Goal: Transaction & Acquisition: Purchase product/service

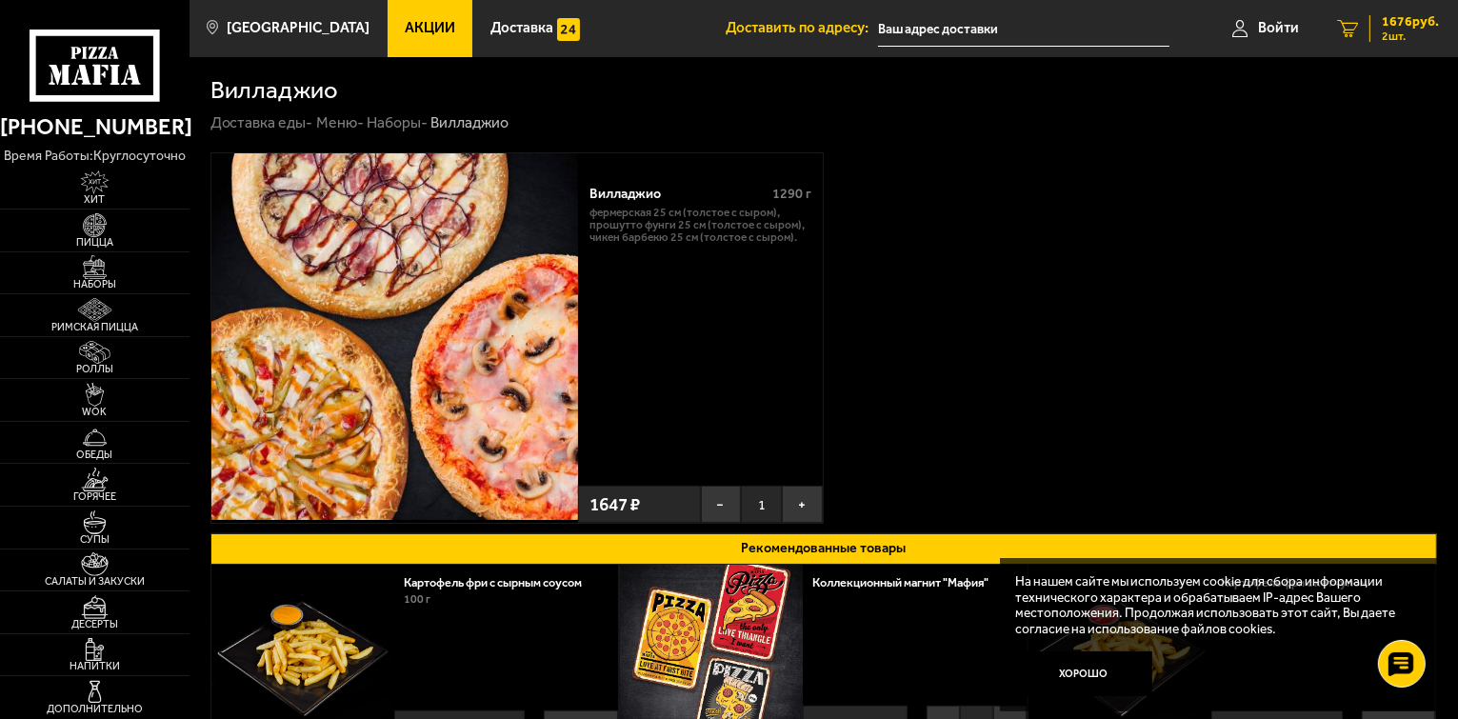
click at [1405, 24] on span "1676 руб." at bounding box center [1410, 21] width 57 height 13
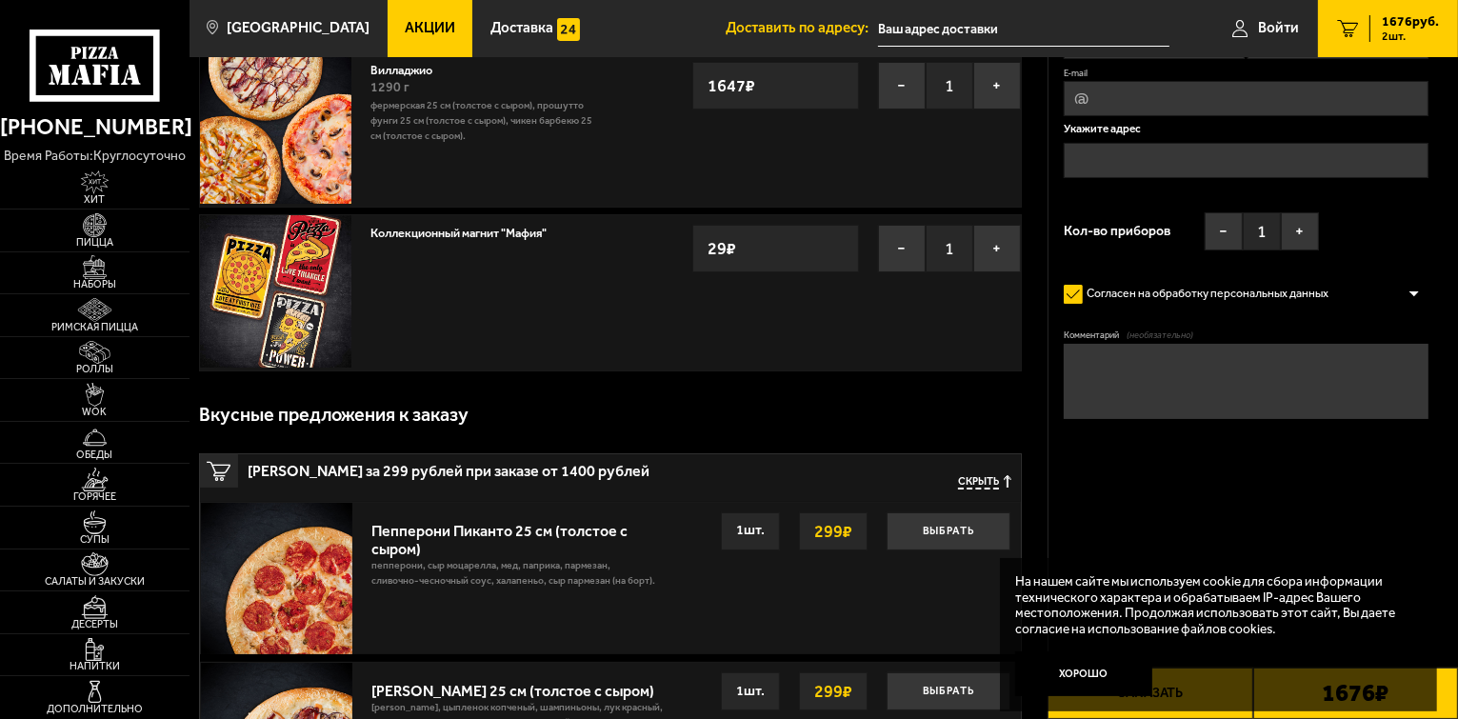
scroll to position [286, 0]
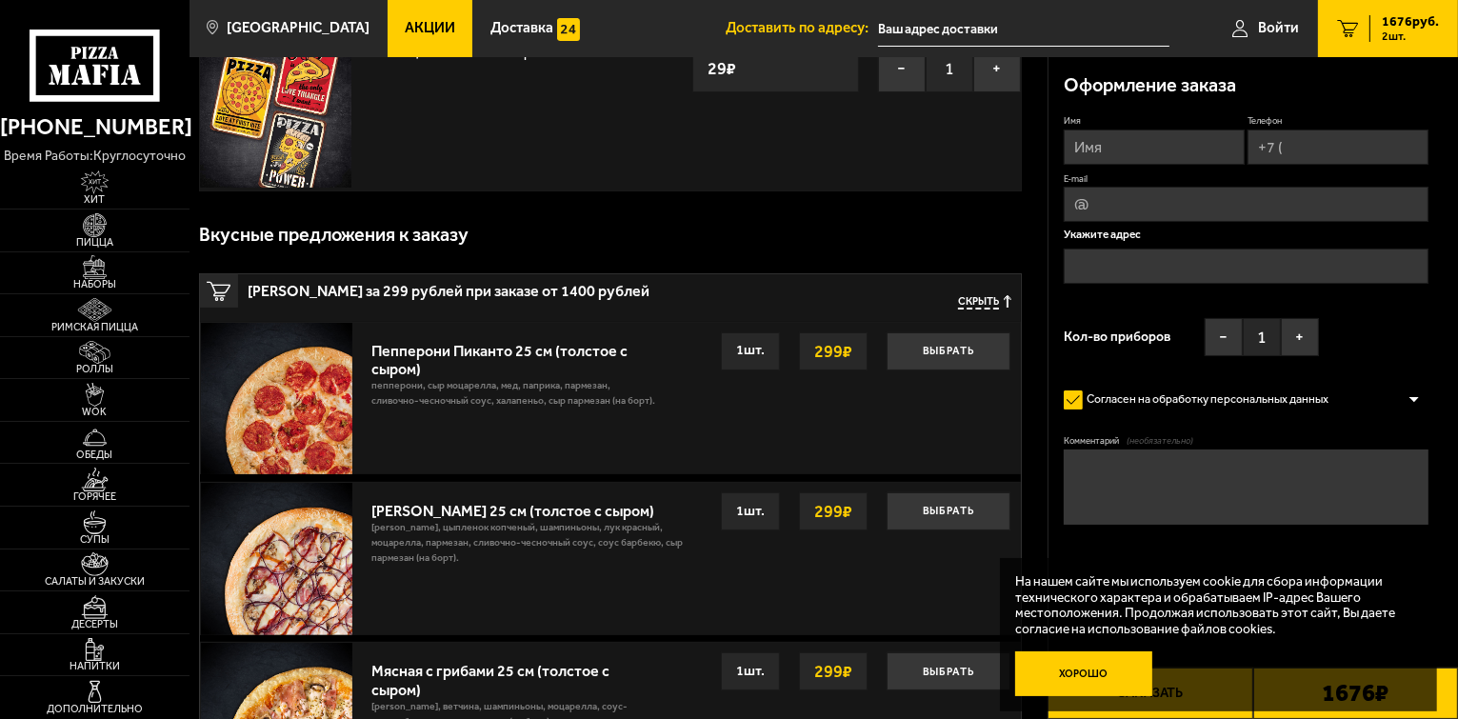
click at [1074, 670] on button "Хорошо" at bounding box center [1083, 674] width 137 height 46
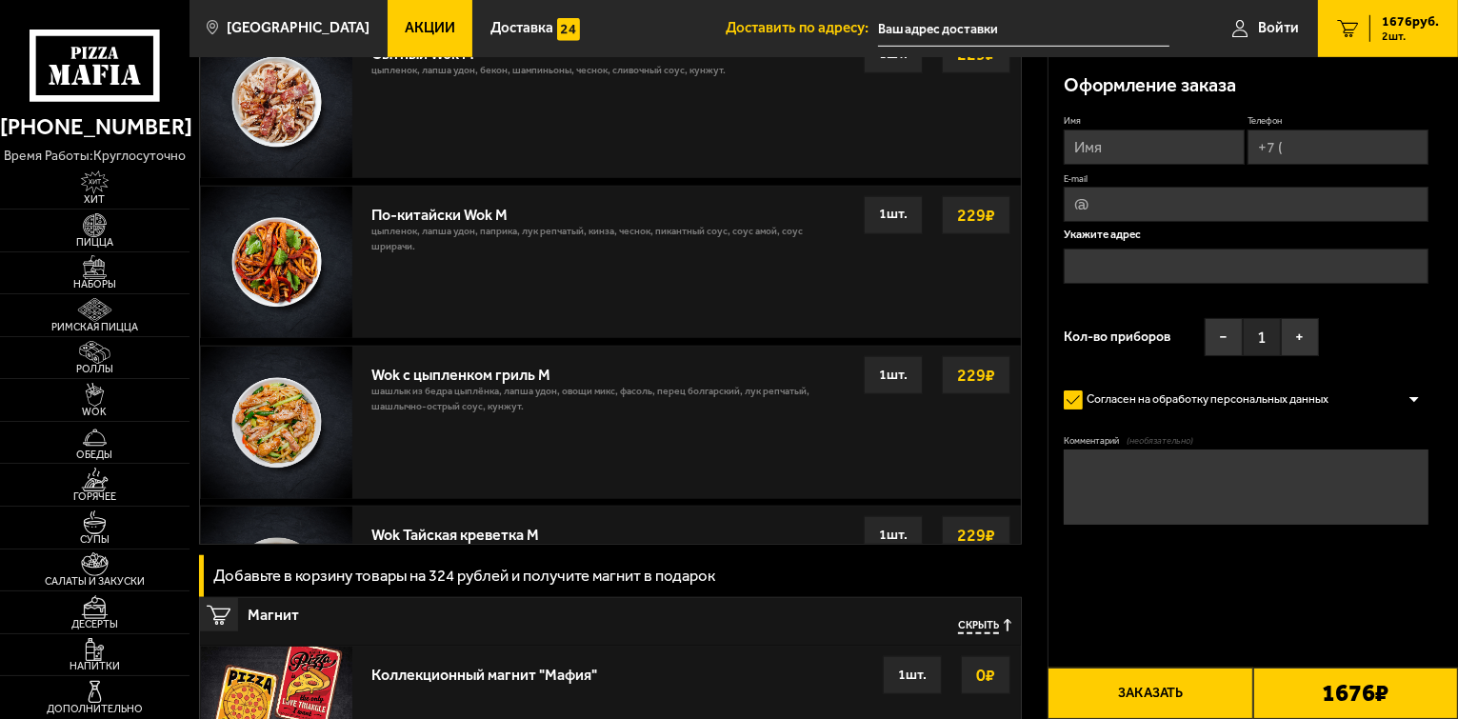
scroll to position [1619, 0]
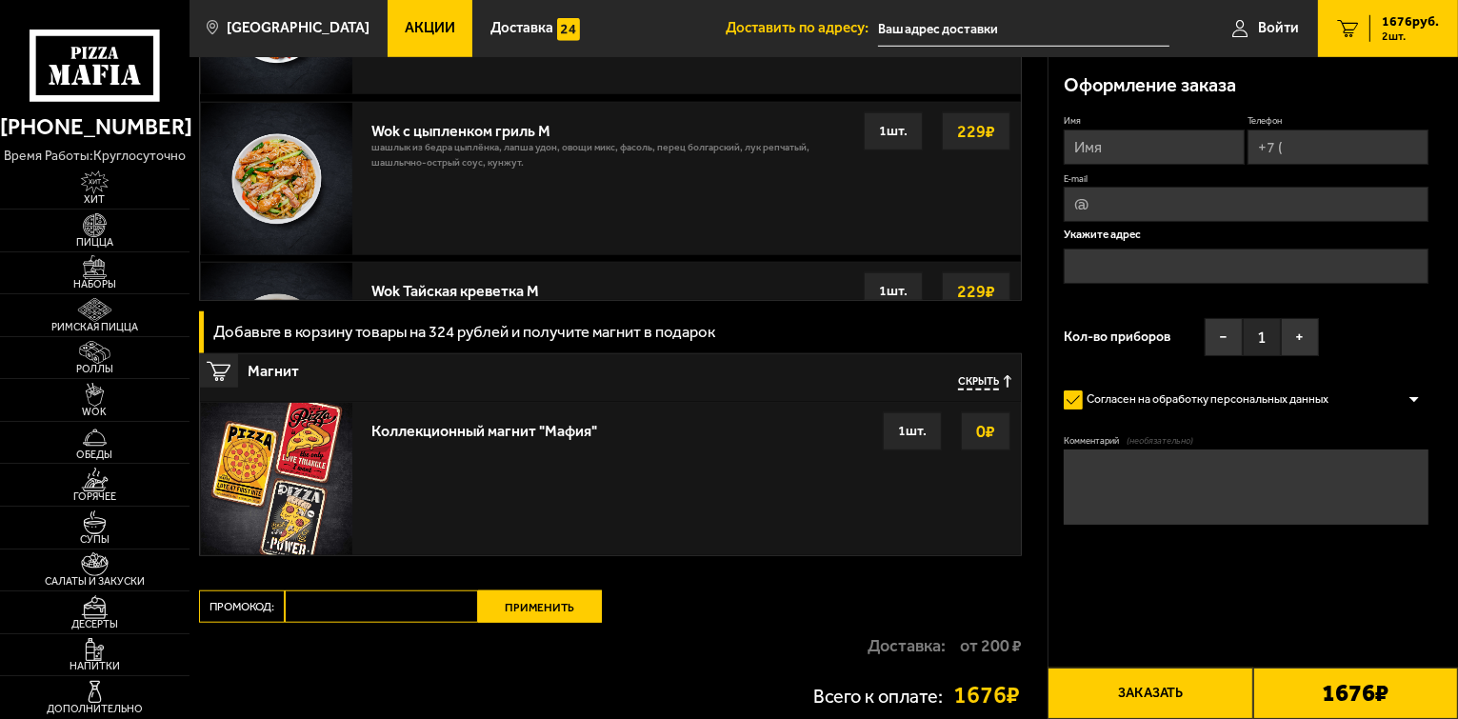
click at [357, 611] on input "Промокод:" at bounding box center [381, 606] width 193 height 32
paste input "mf0399"
type input "mf0399"
click at [541, 601] on button "Применить" at bounding box center [540, 606] width 124 height 32
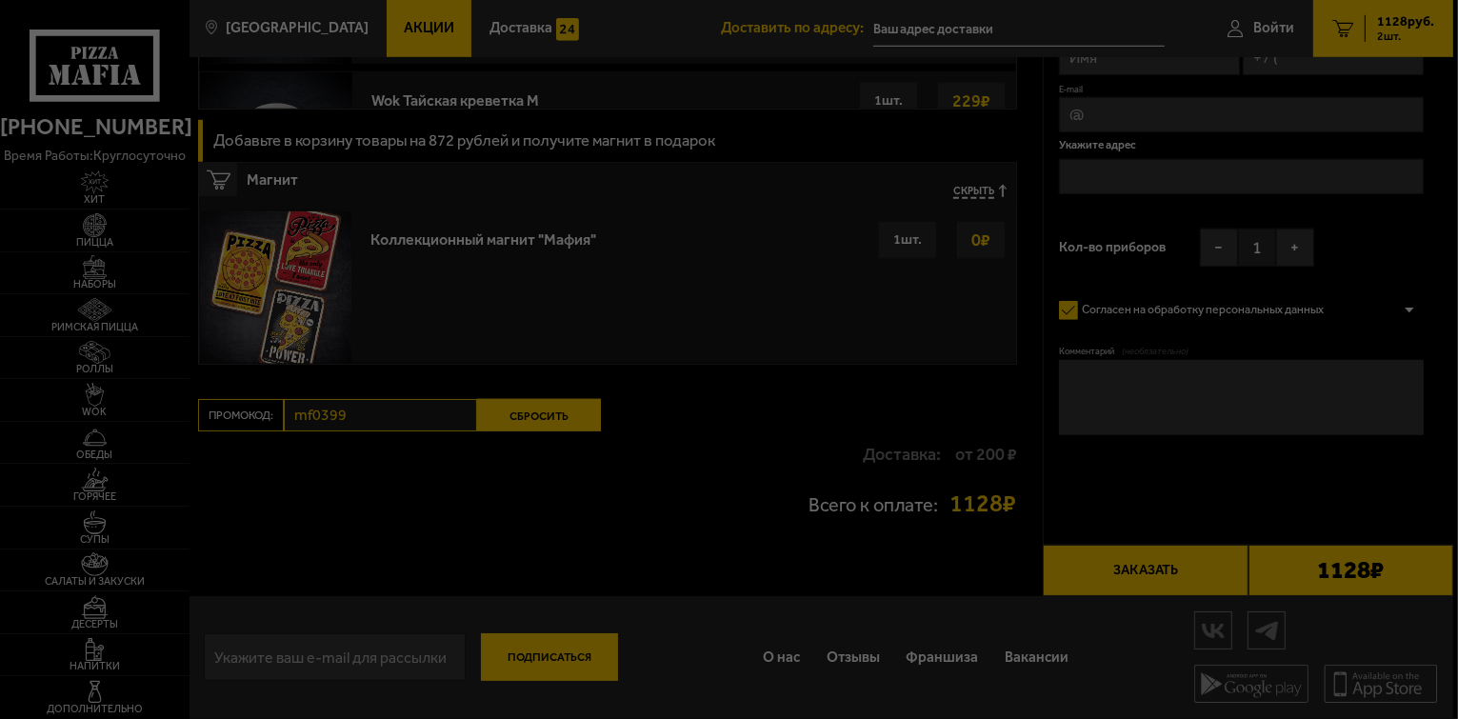
scroll to position [1349, 0]
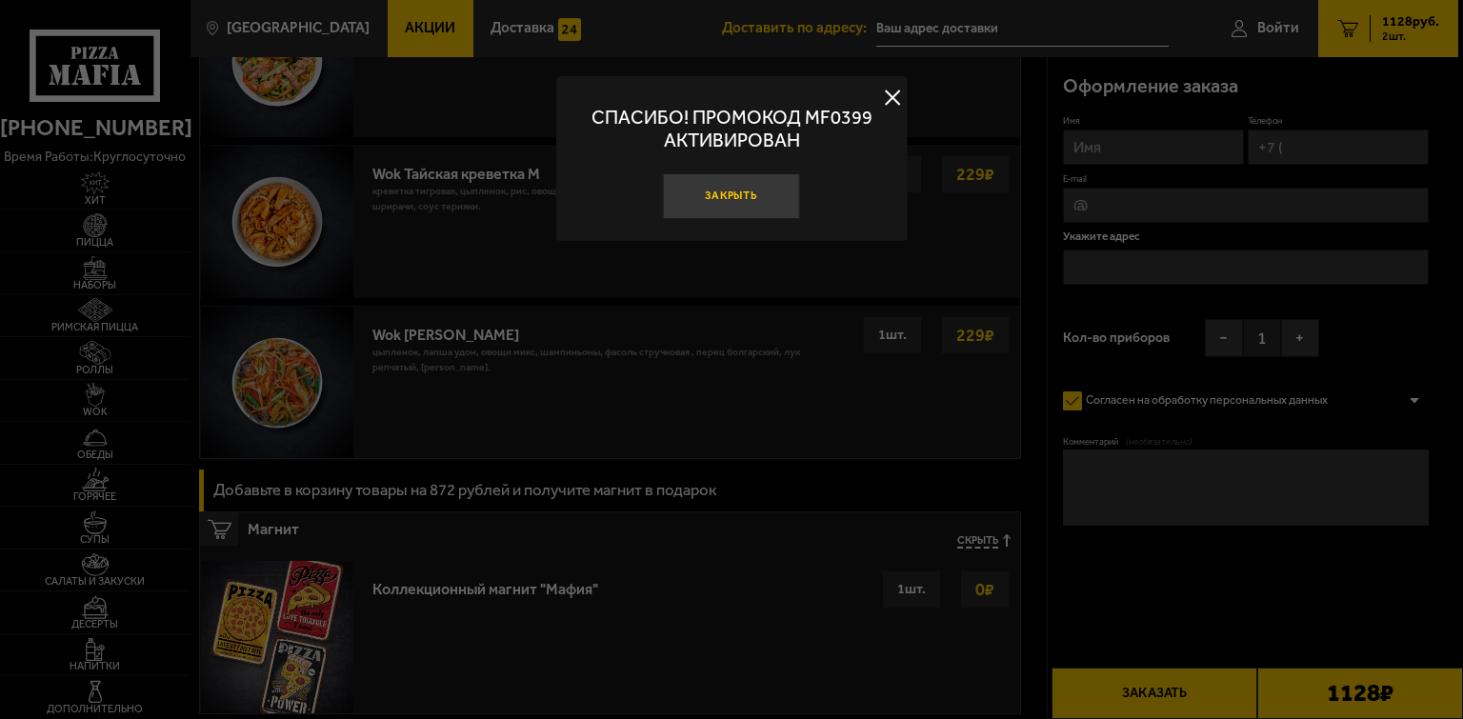
click at [739, 196] on button "Закрыть" at bounding box center [731, 196] width 137 height 46
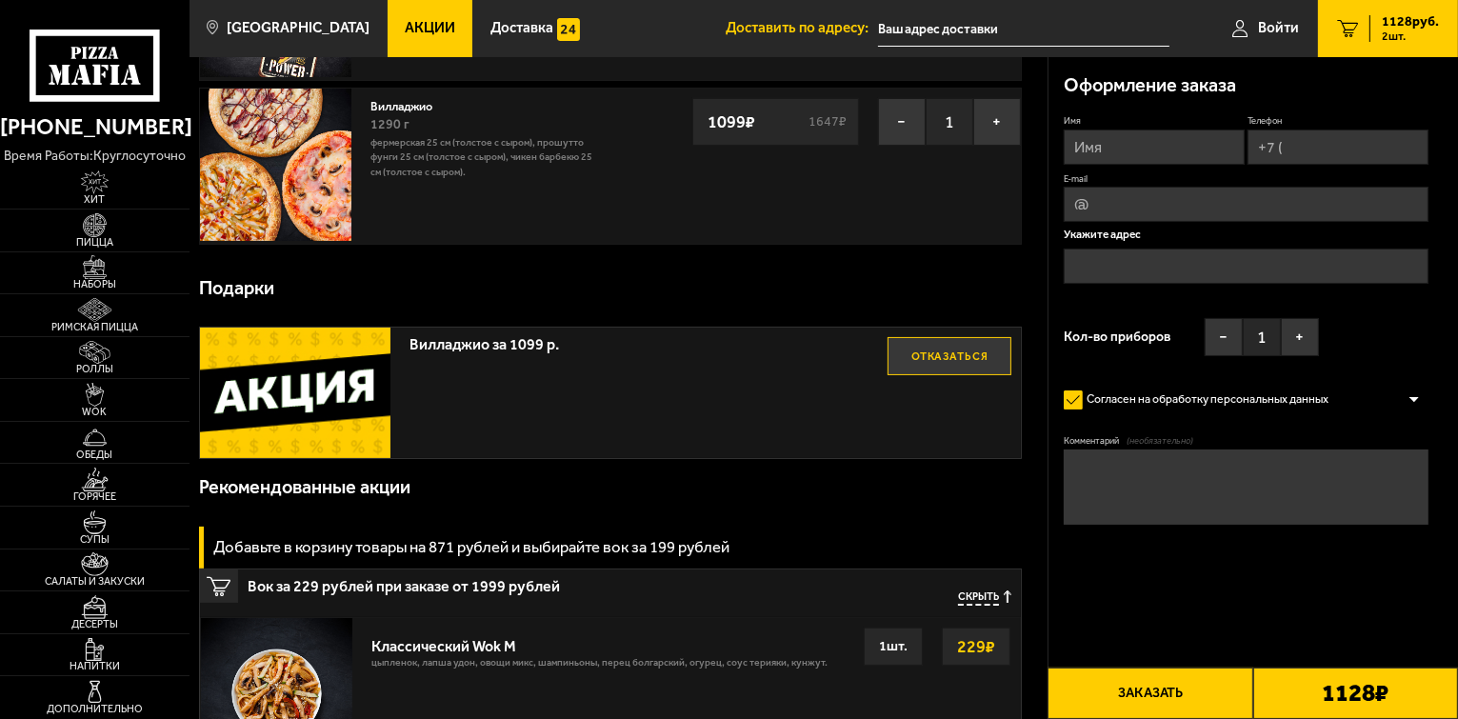
scroll to position [207, 0]
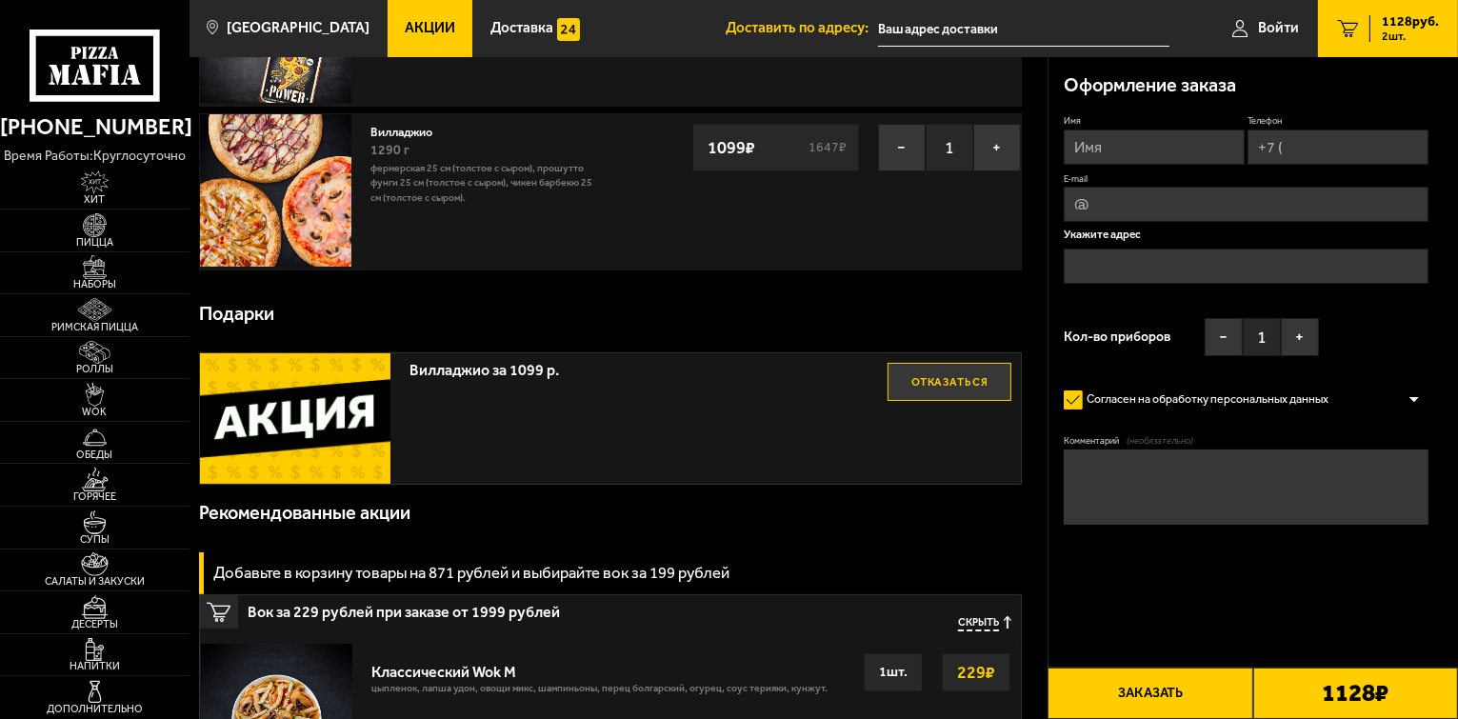
click at [329, 215] on img at bounding box center [275, 189] width 151 height 151
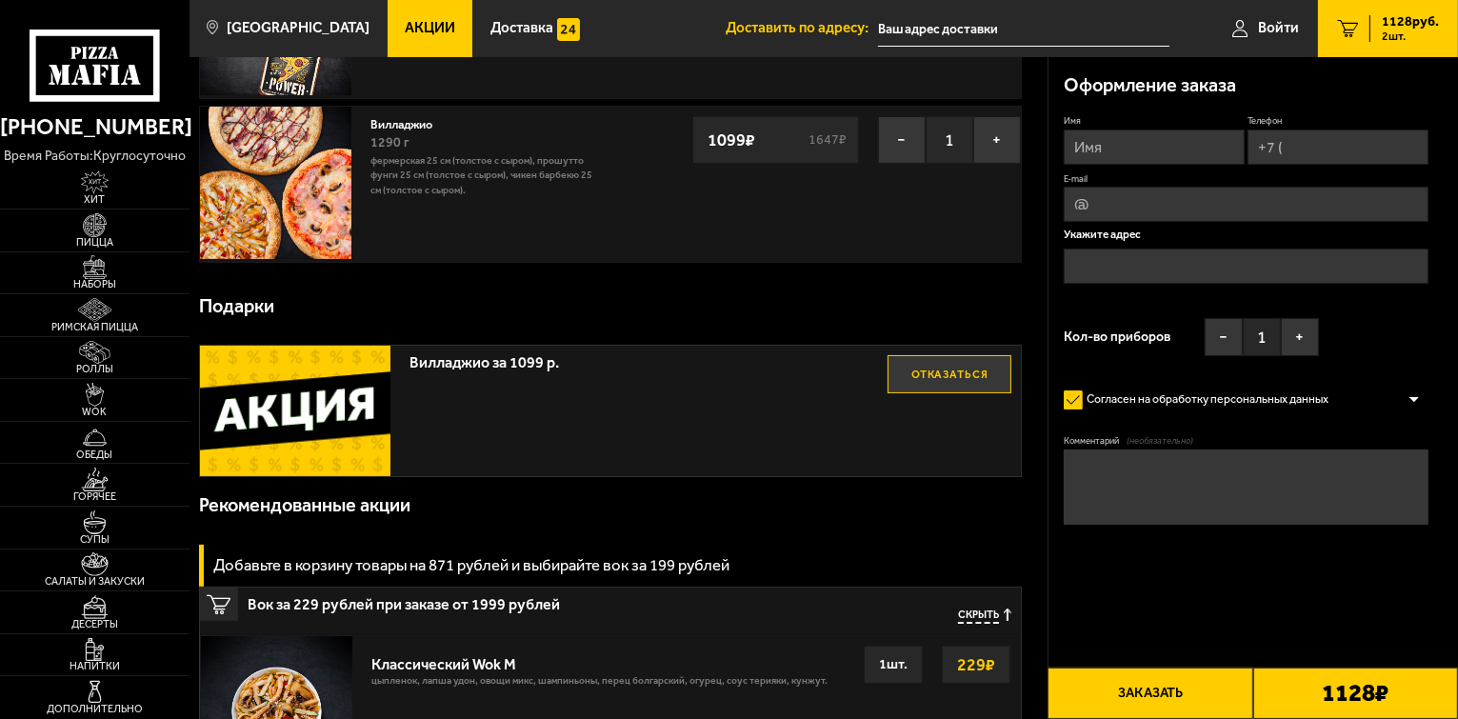
scroll to position [95, 0]
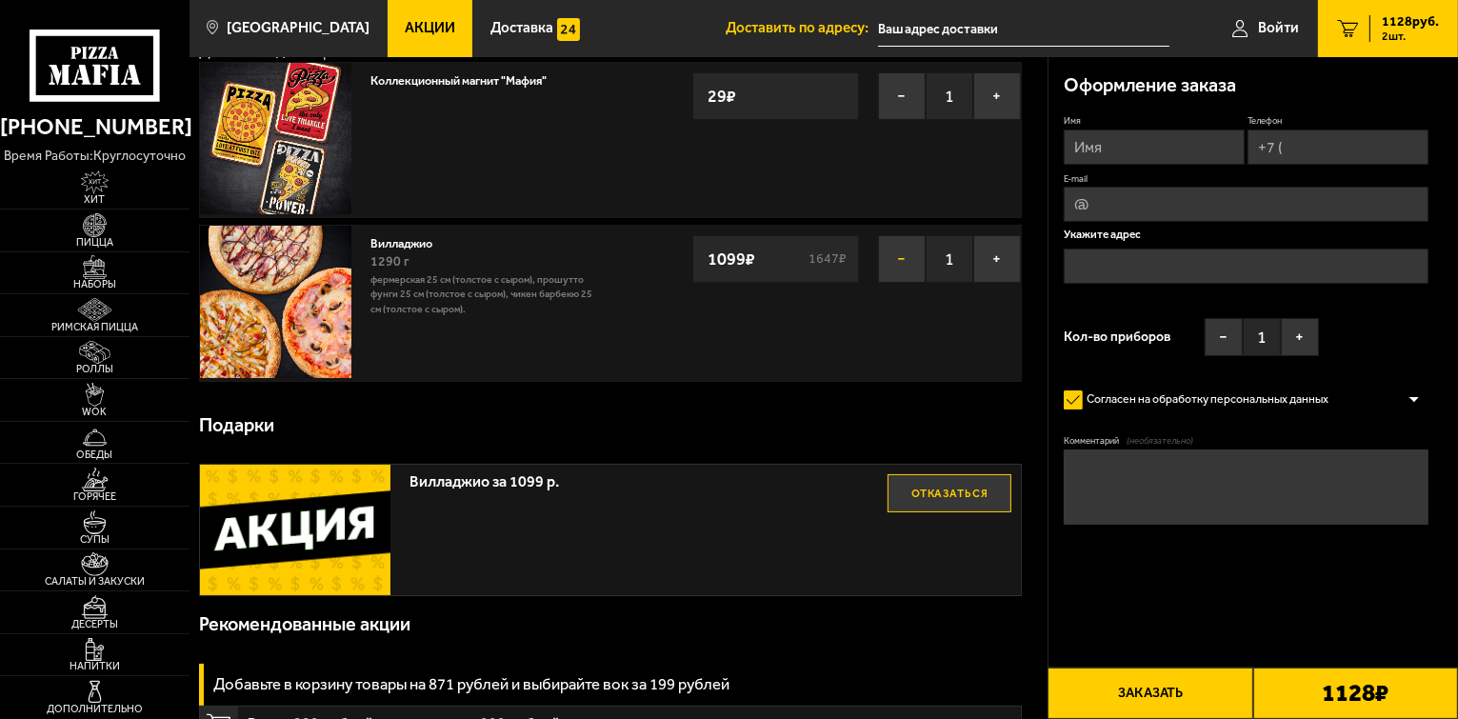
click at [903, 266] on button "−" at bounding box center [902, 259] width 48 height 48
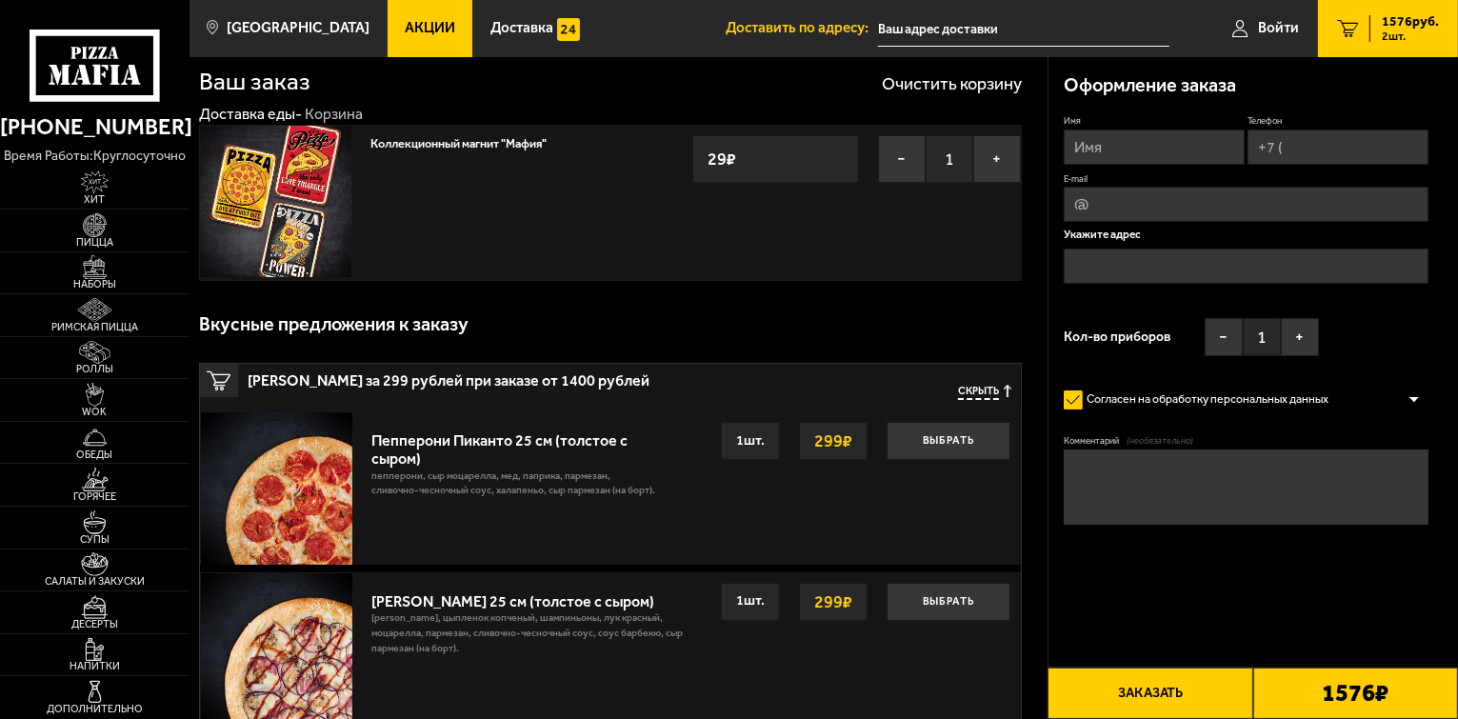
scroll to position [0, 0]
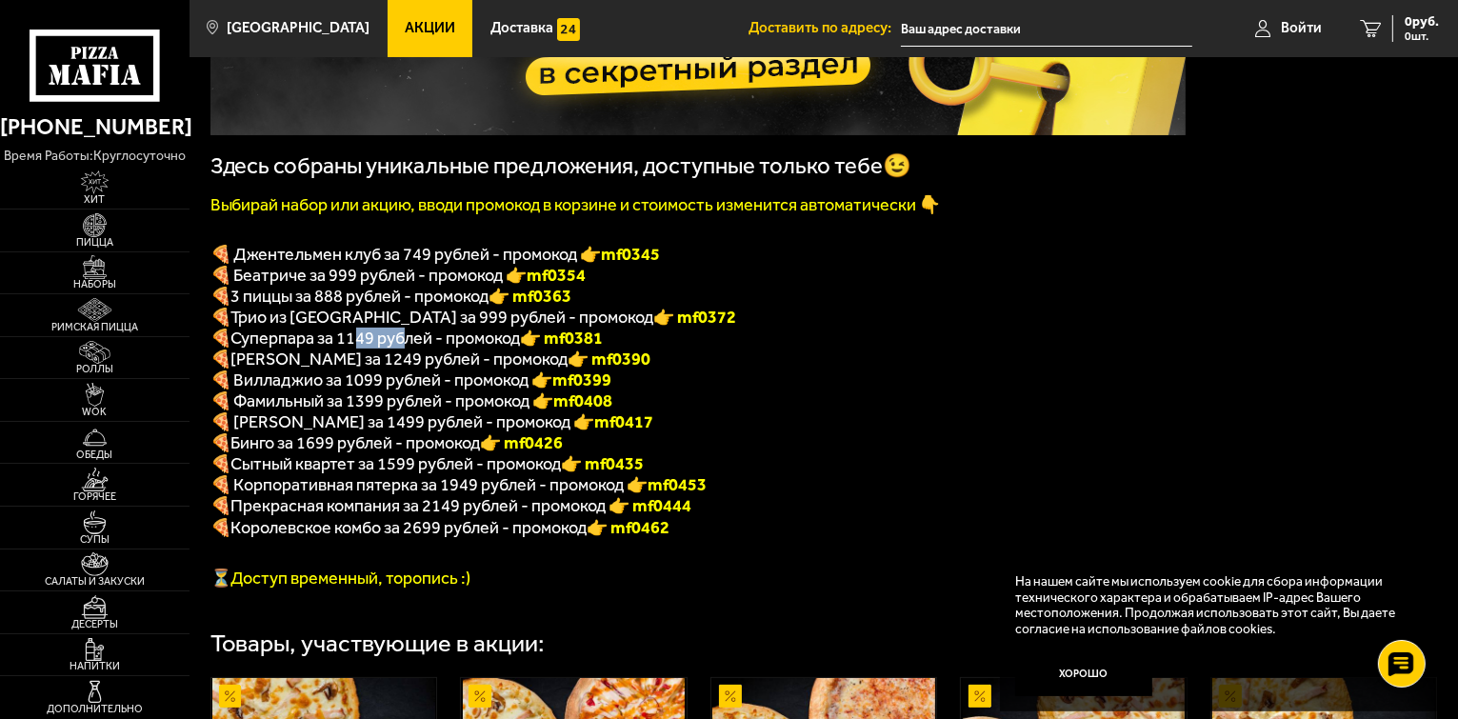
scroll to position [299, 0]
click at [609, 383] on b "mf0399" at bounding box center [582, 379] width 59 height 21
drag, startPoint x: 609, startPoint y: 383, endPoint x: 601, endPoint y: 390, distance: 11.5
copy b "mf0399"
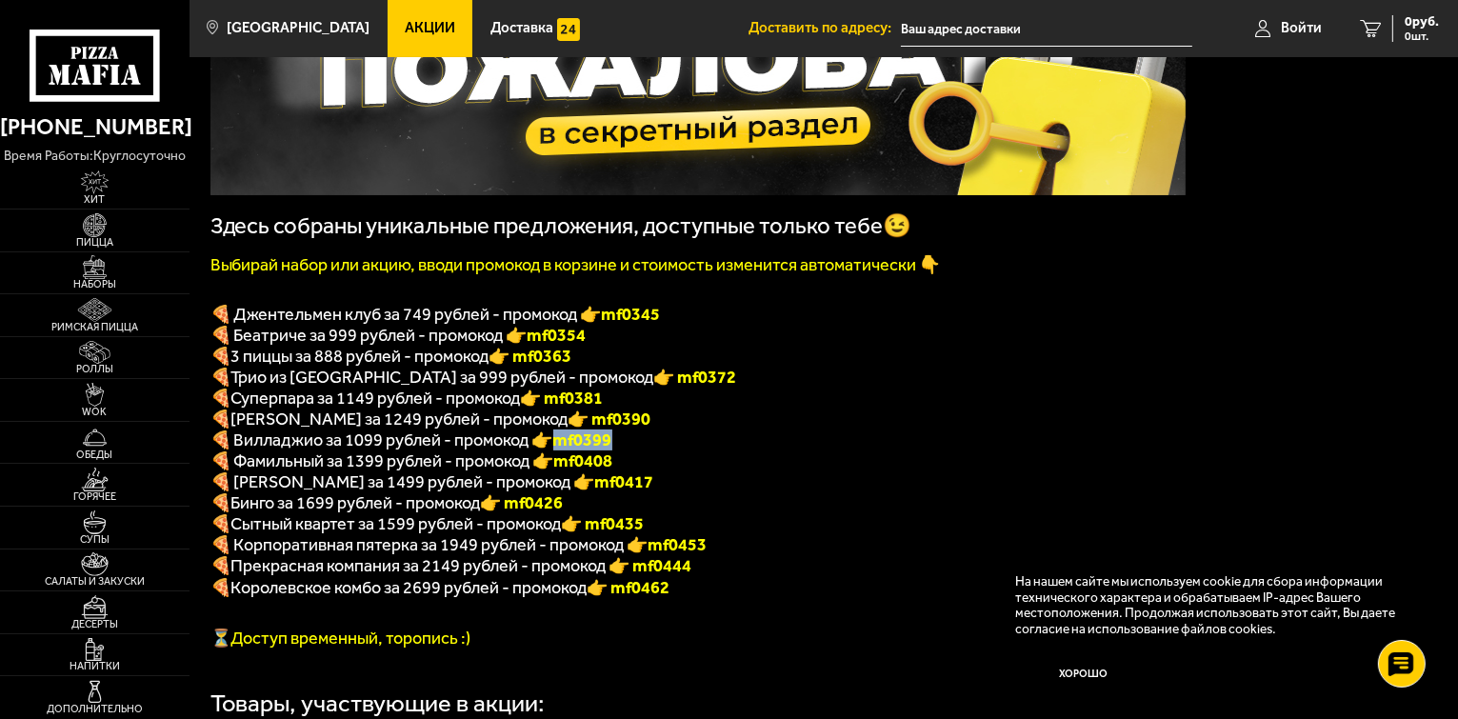
scroll to position [13, 0]
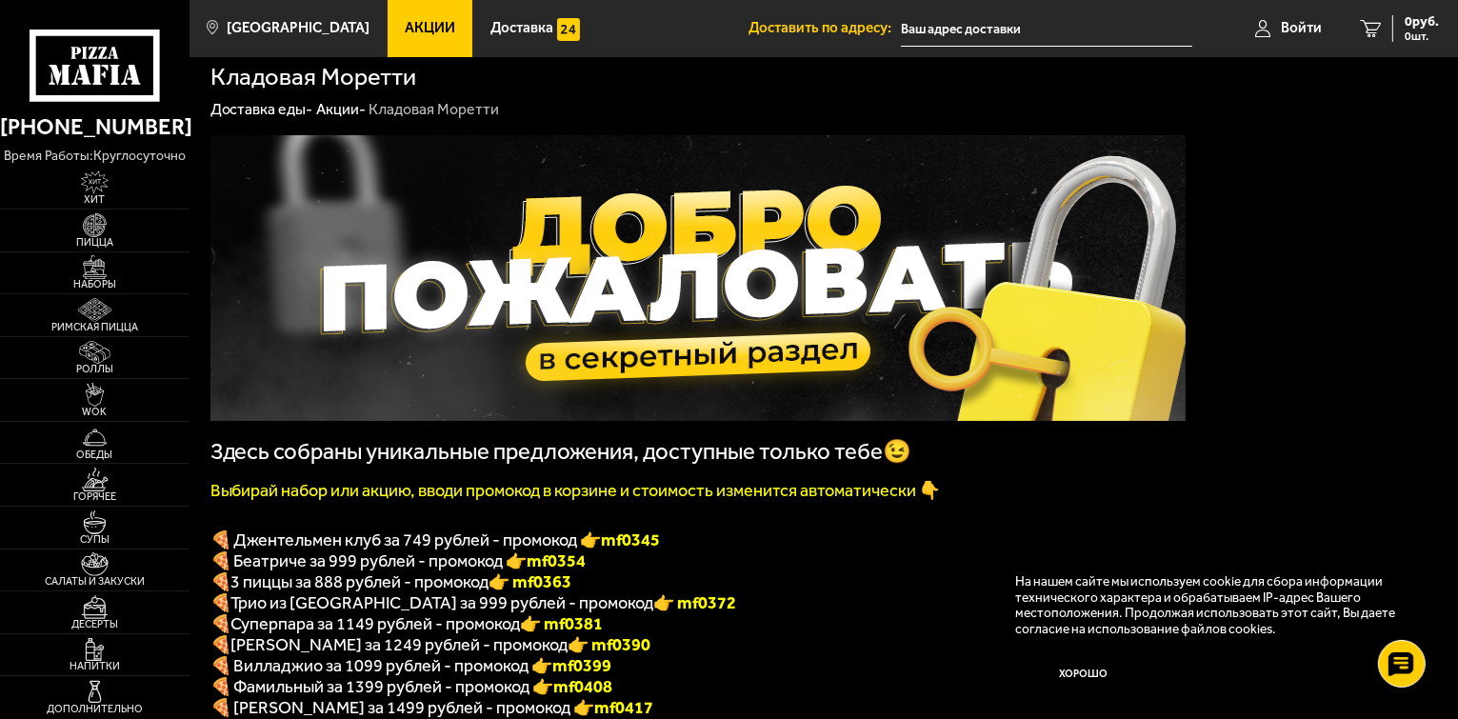
click at [654, 612] on font "👉 mf0372" at bounding box center [695, 602] width 83 height 21
copy font "f0372"
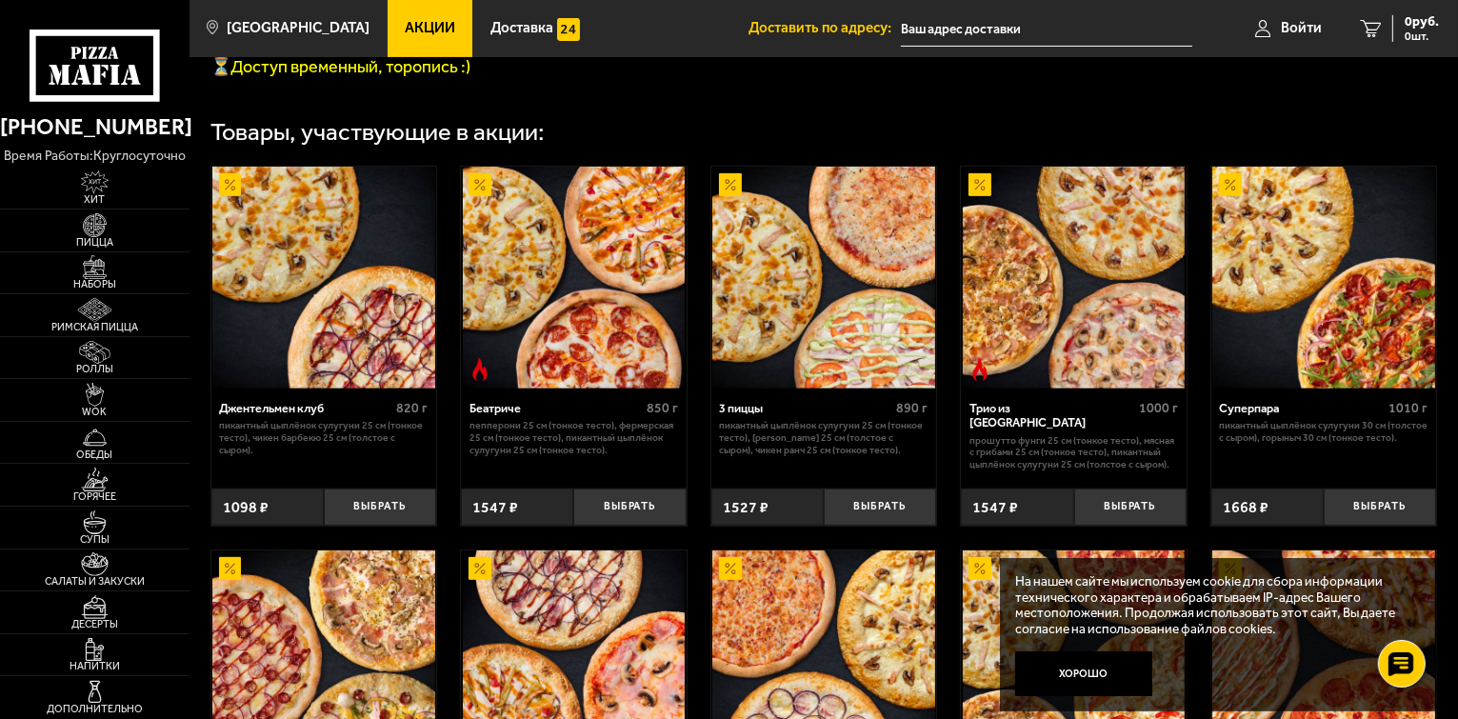
scroll to position [966, 0]
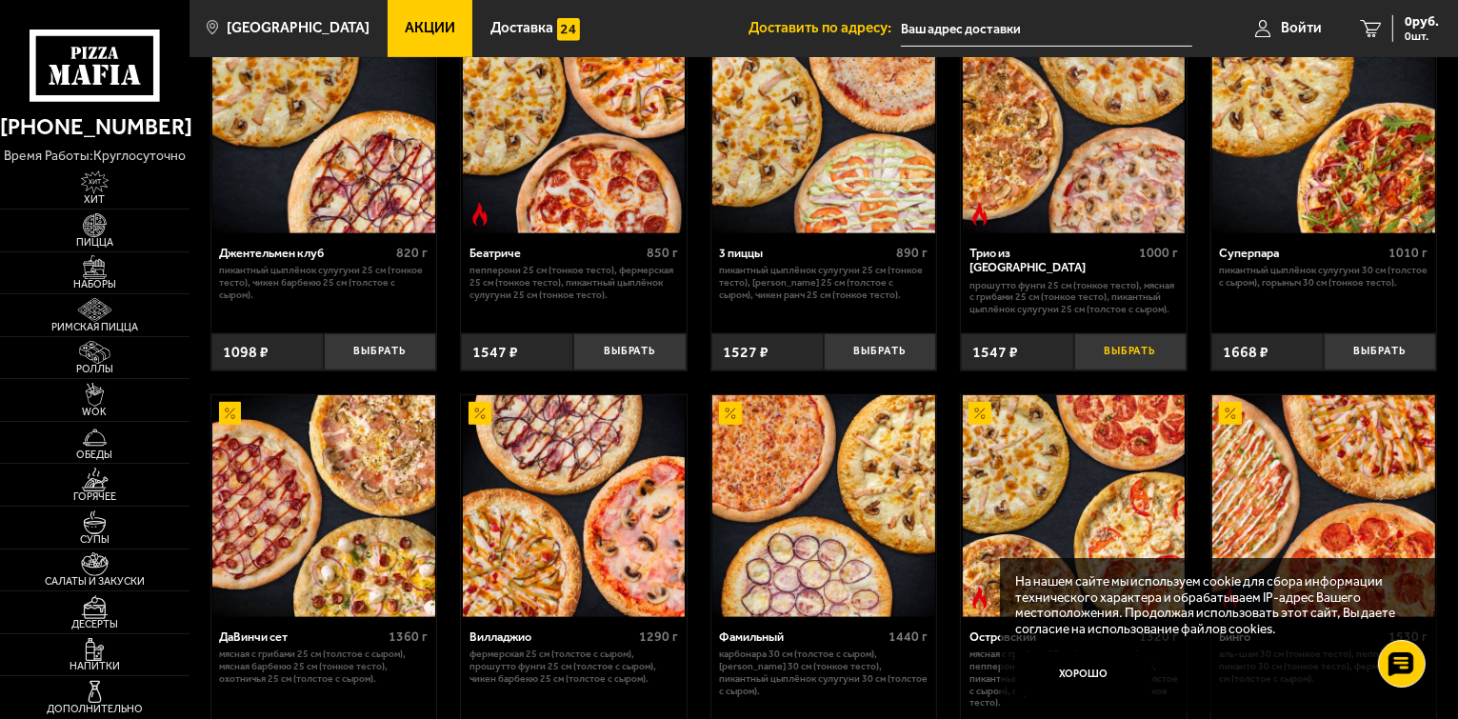
click at [1143, 367] on button "Выбрать" at bounding box center [1130, 351] width 112 height 37
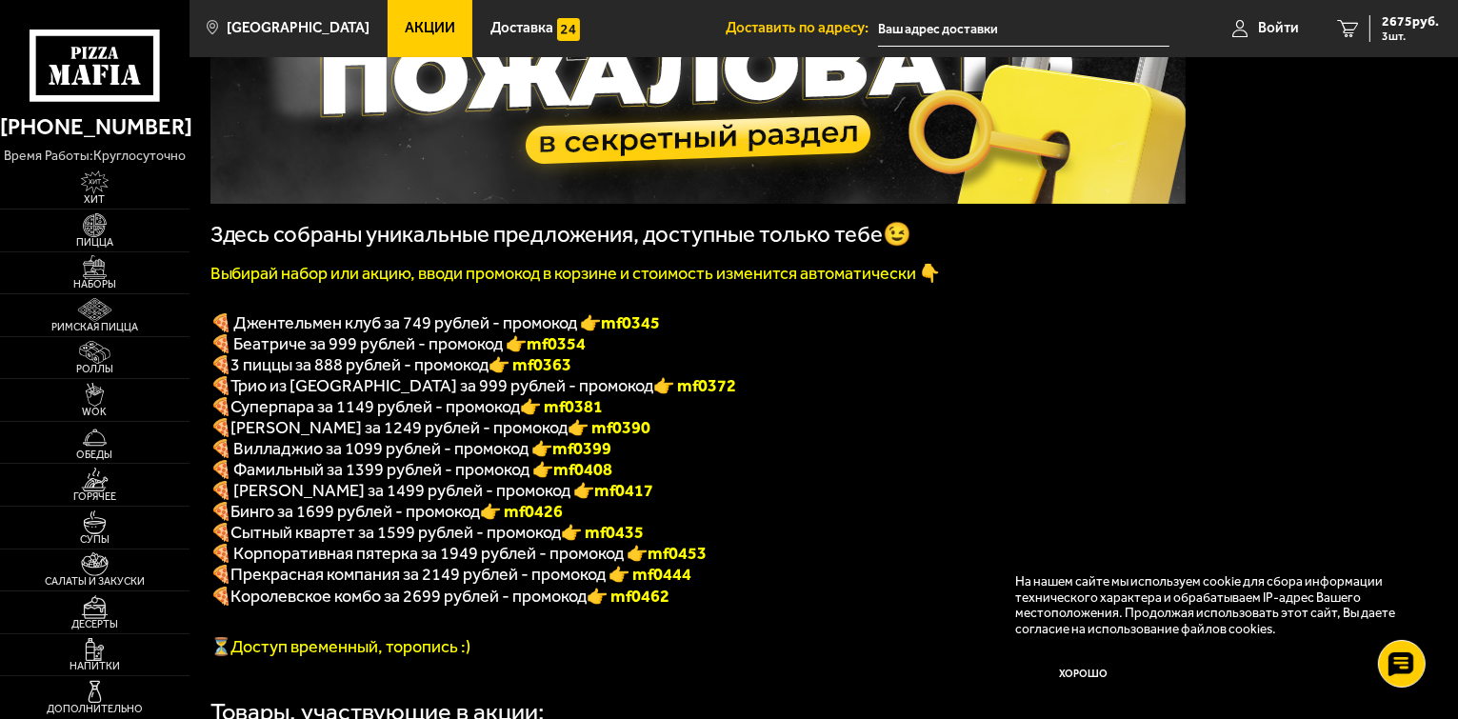
scroll to position [204, 0]
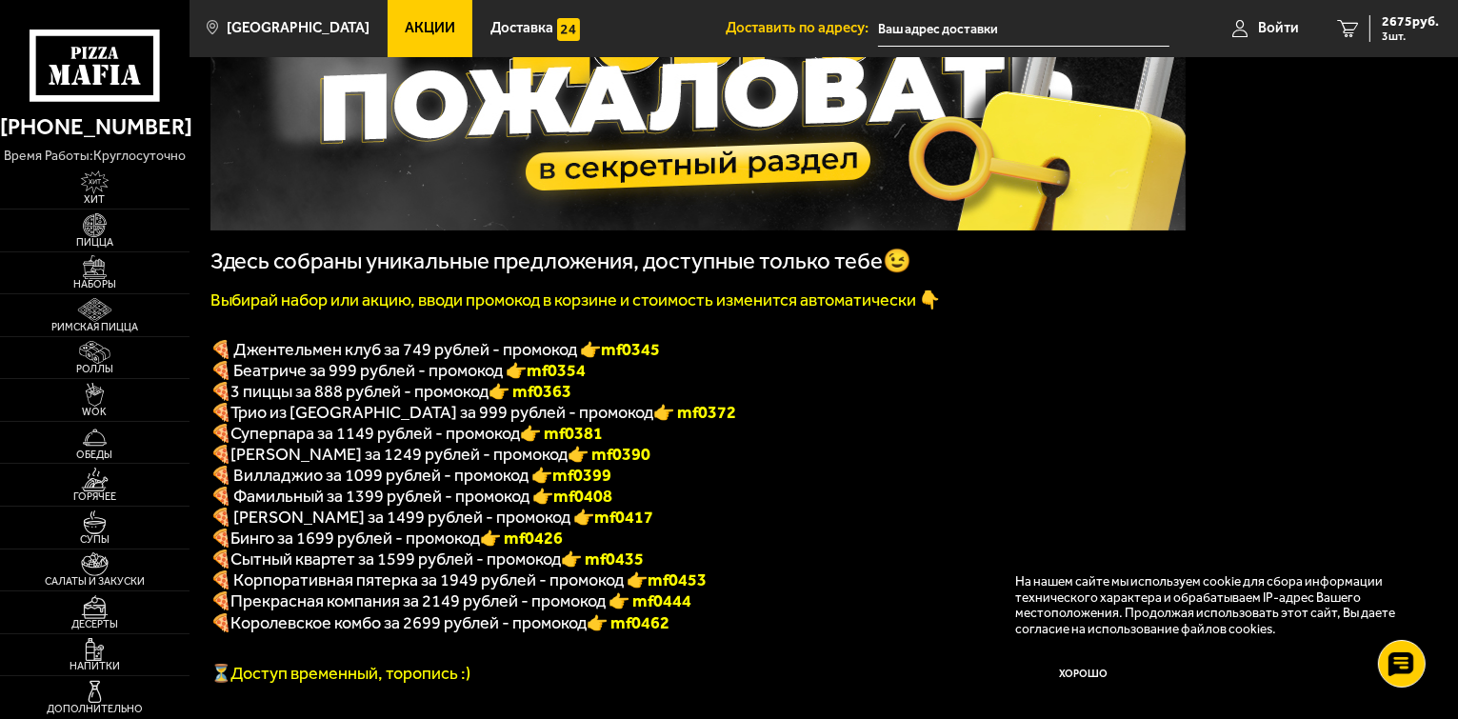
click at [654, 423] on font "👉 mf0372" at bounding box center [695, 412] width 83 height 21
click at [654, 422] on font "👉 mf0372" at bounding box center [695, 412] width 83 height 21
copy font "f0372"
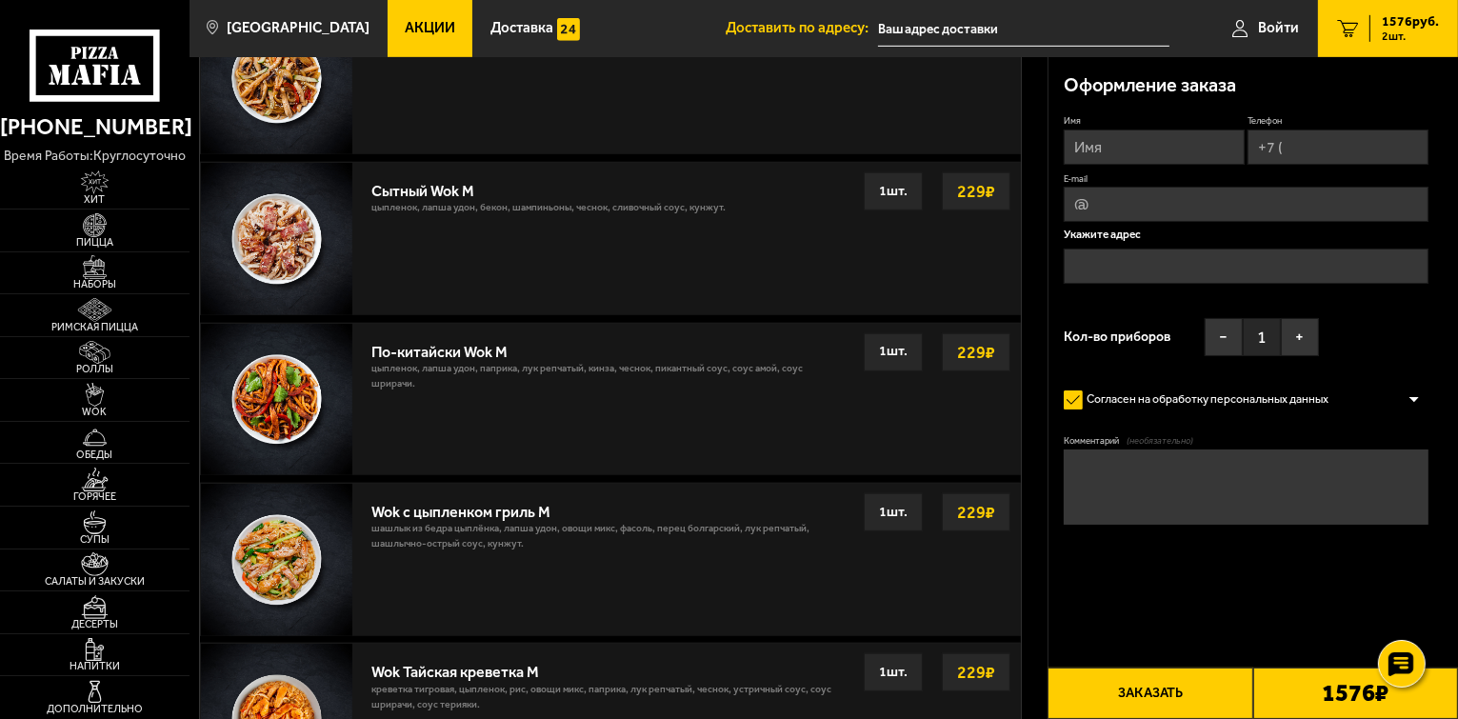
scroll to position [1904, 0]
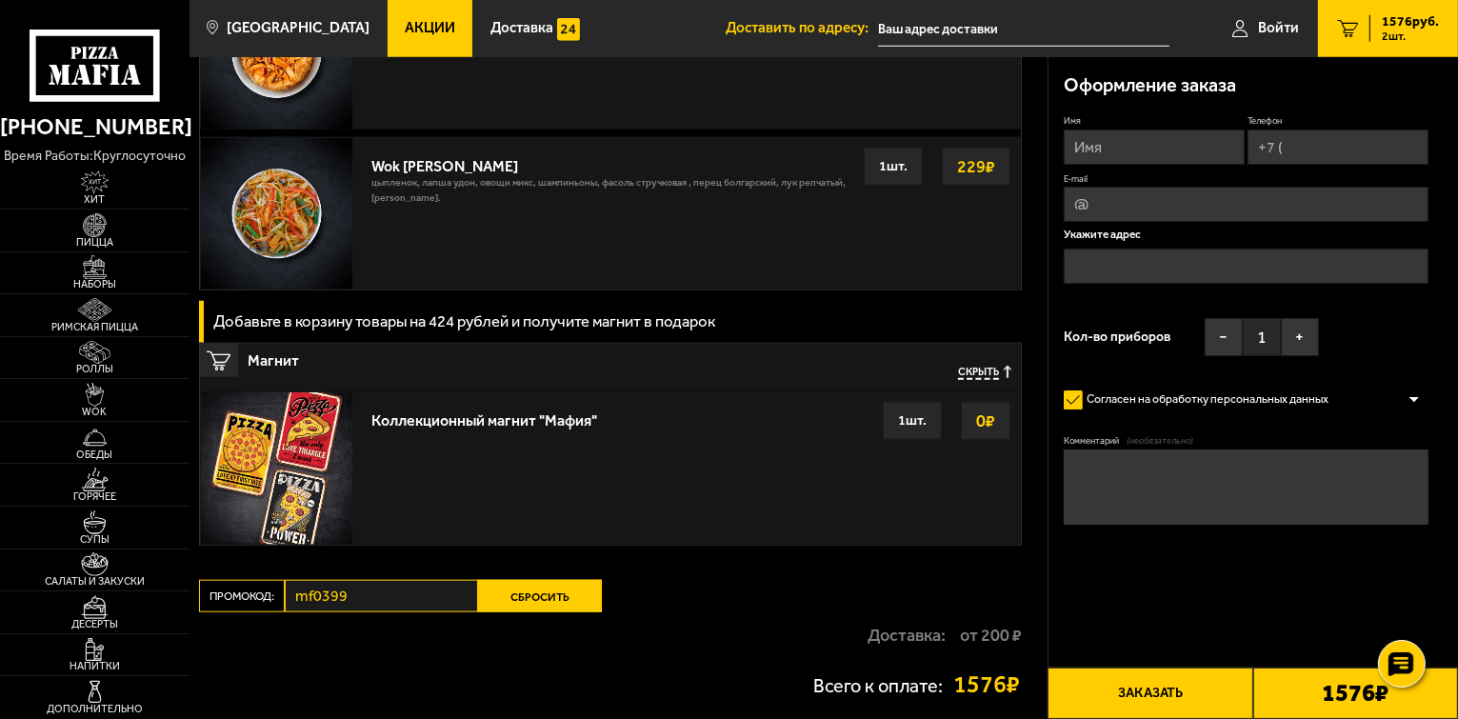
click at [403, 599] on input "mf0399" at bounding box center [381, 596] width 193 height 32
click at [350, 598] on input "mf0399" at bounding box center [381, 596] width 193 height 32
click at [347, 602] on input "mf0399" at bounding box center [381, 596] width 193 height 32
click at [324, 602] on input "mf0399" at bounding box center [381, 596] width 193 height 32
click at [347, 601] on input "mf0399" at bounding box center [381, 596] width 193 height 32
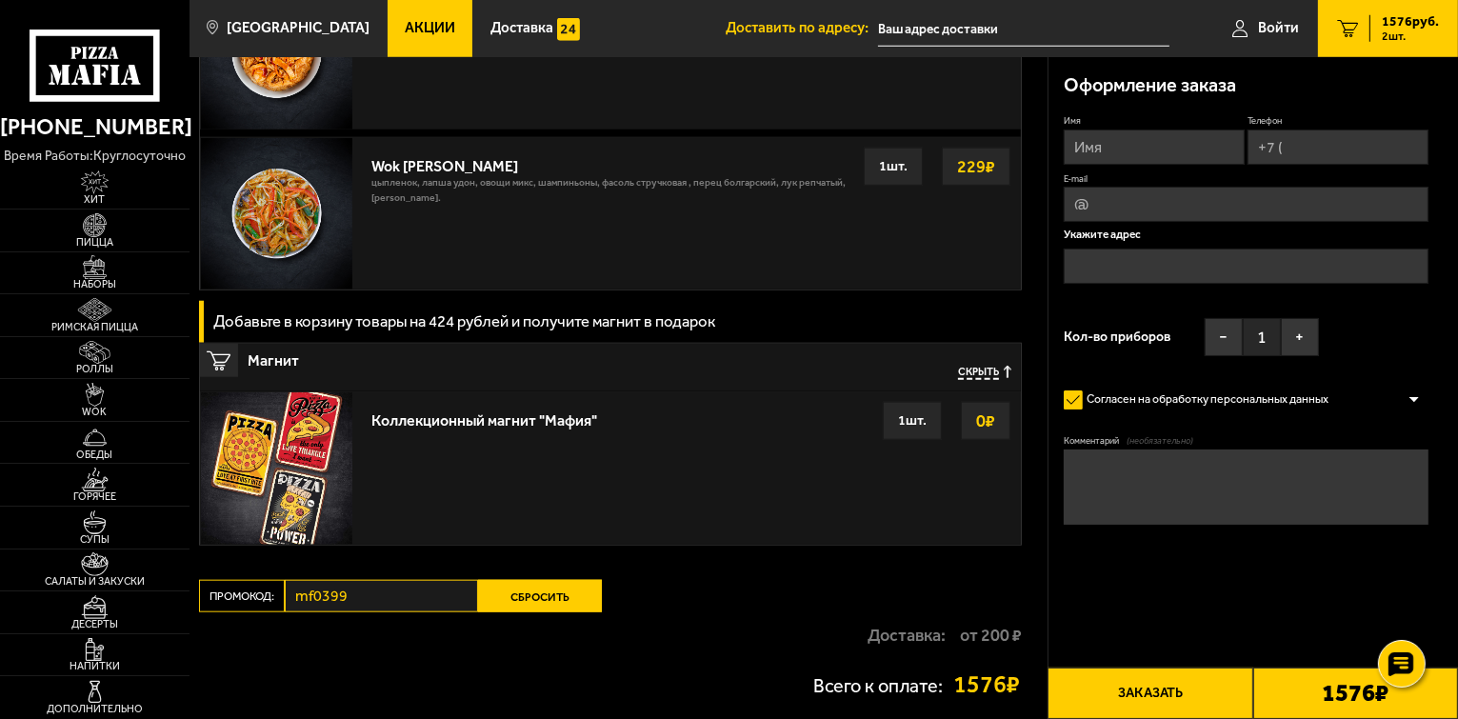
click at [351, 601] on input "mf0399" at bounding box center [381, 596] width 193 height 32
click at [404, 599] on input "mf0399" at bounding box center [381, 596] width 193 height 32
click at [366, 591] on input "mf0399" at bounding box center [381, 596] width 193 height 32
click at [358, 600] on input "mf0399" at bounding box center [381, 596] width 193 height 32
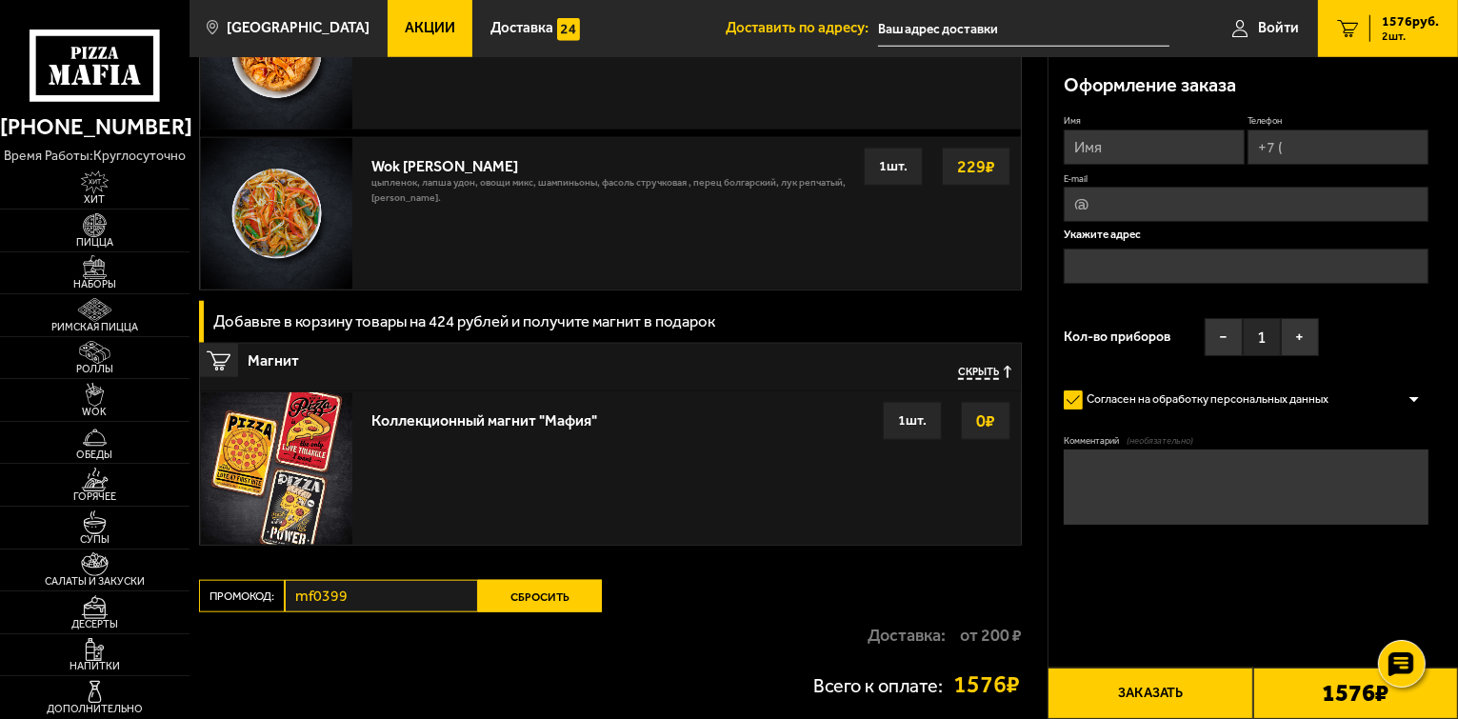
click at [519, 604] on button "Сбросить" at bounding box center [540, 596] width 124 height 32
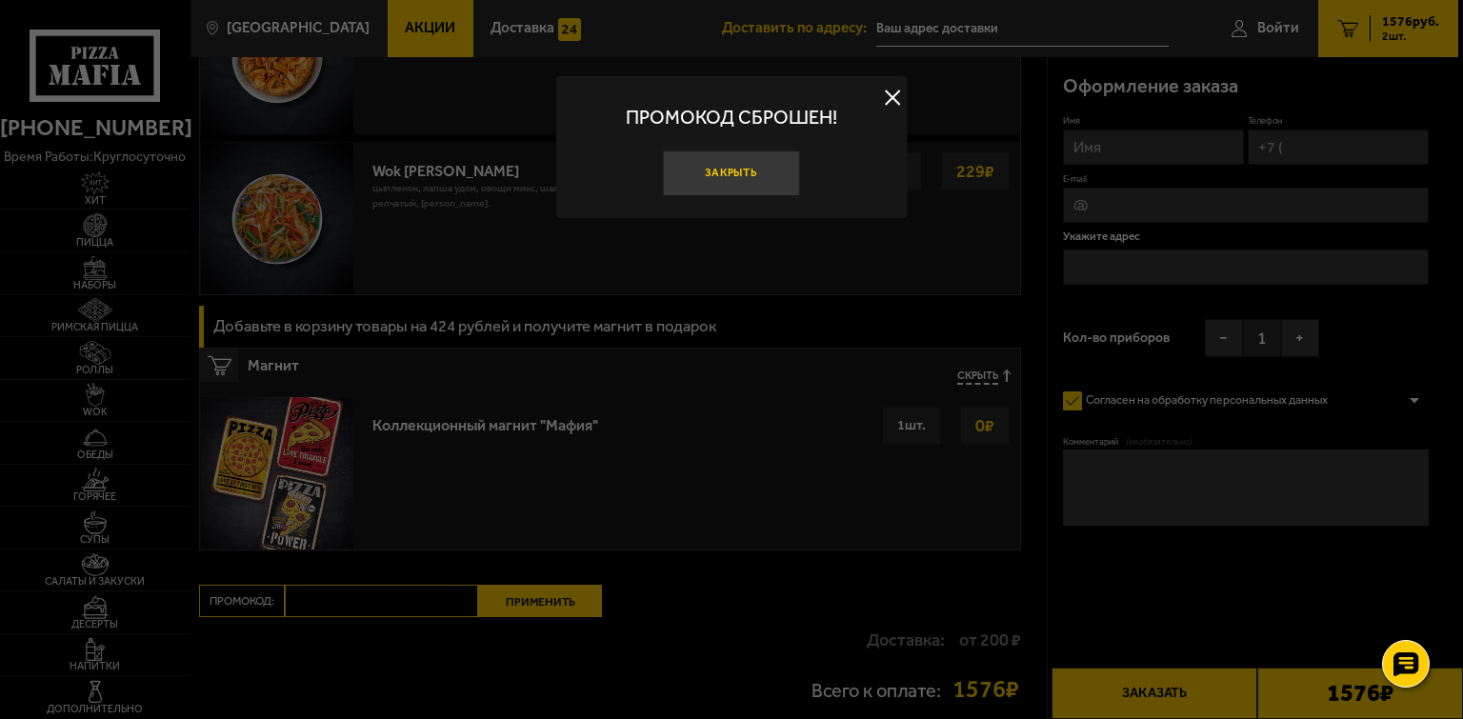
click at [745, 177] on button "Закрыть" at bounding box center [731, 173] width 137 height 46
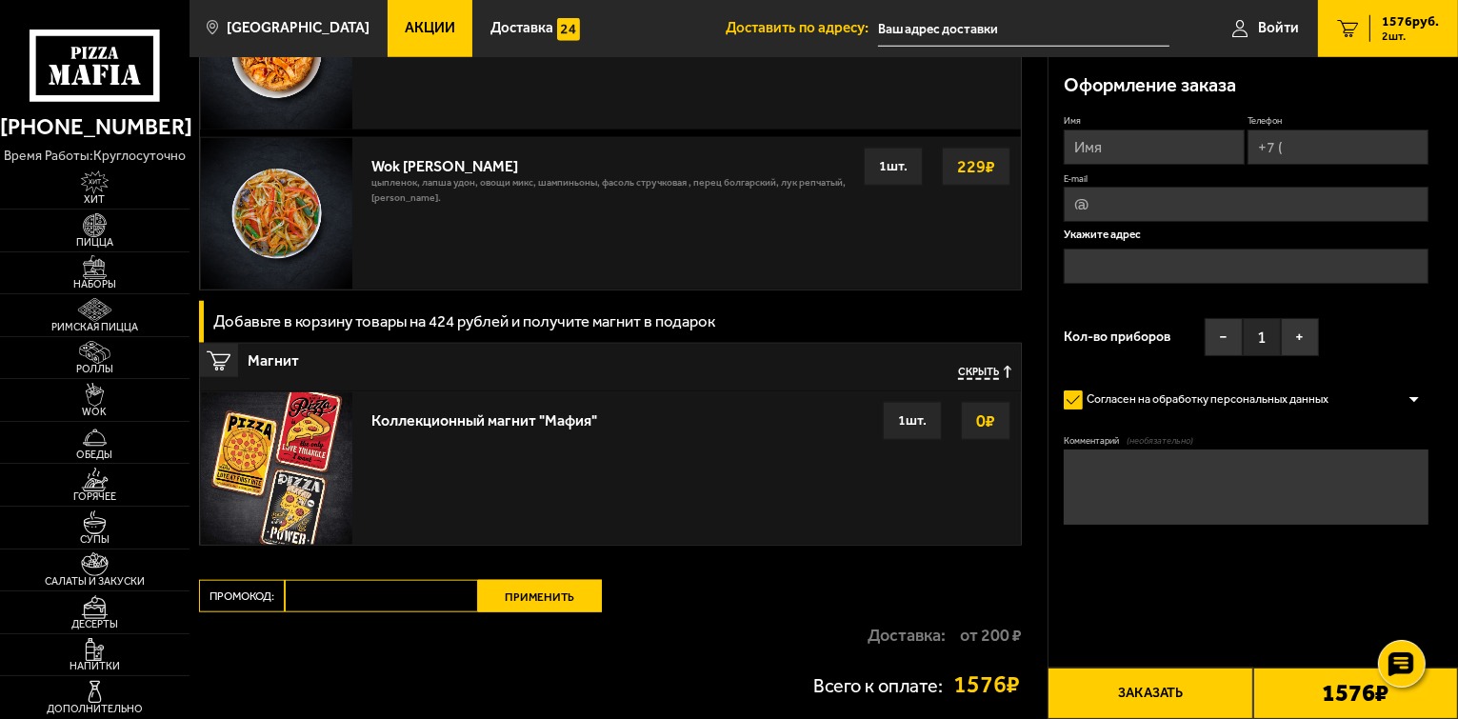
click at [419, 608] on input "Промокод:" at bounding box center [381, 596] width 193 height 32
paste input "mf0372"
type input "mf0372"
click at [551, 593] on button "Применить" at bounding box center [540, 596] width 124 height 32
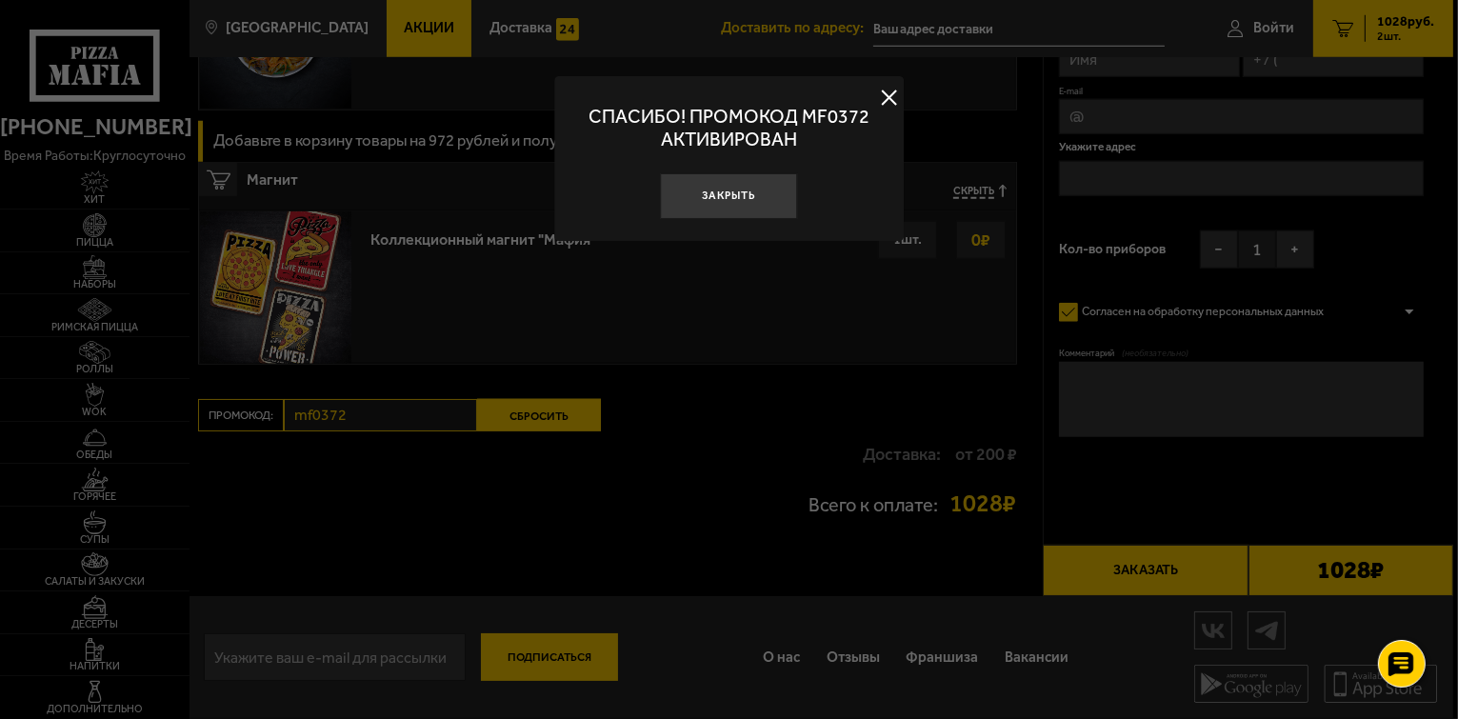
scroll to position [1626, 0]
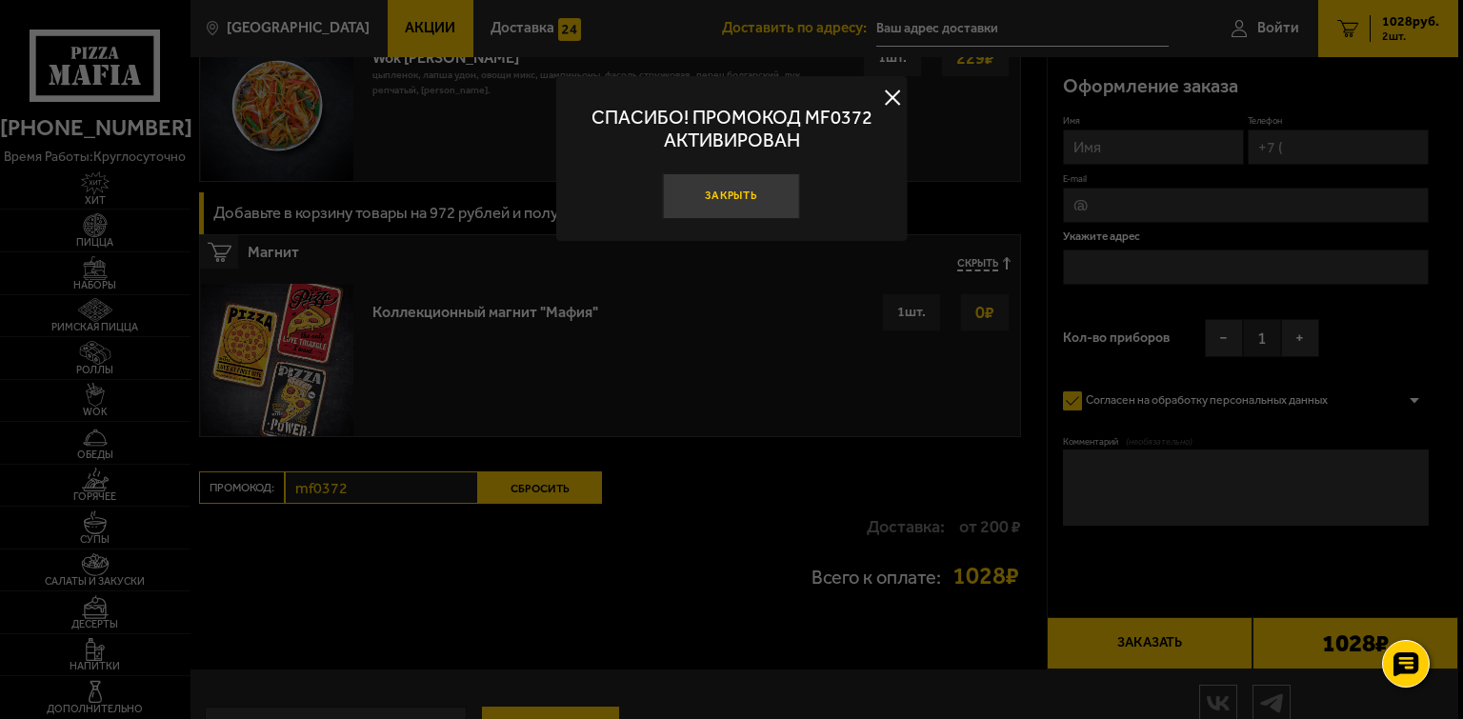
click at [729, 208] on button "Закрыть" at bounding box center [731, 196] width 137 height 46
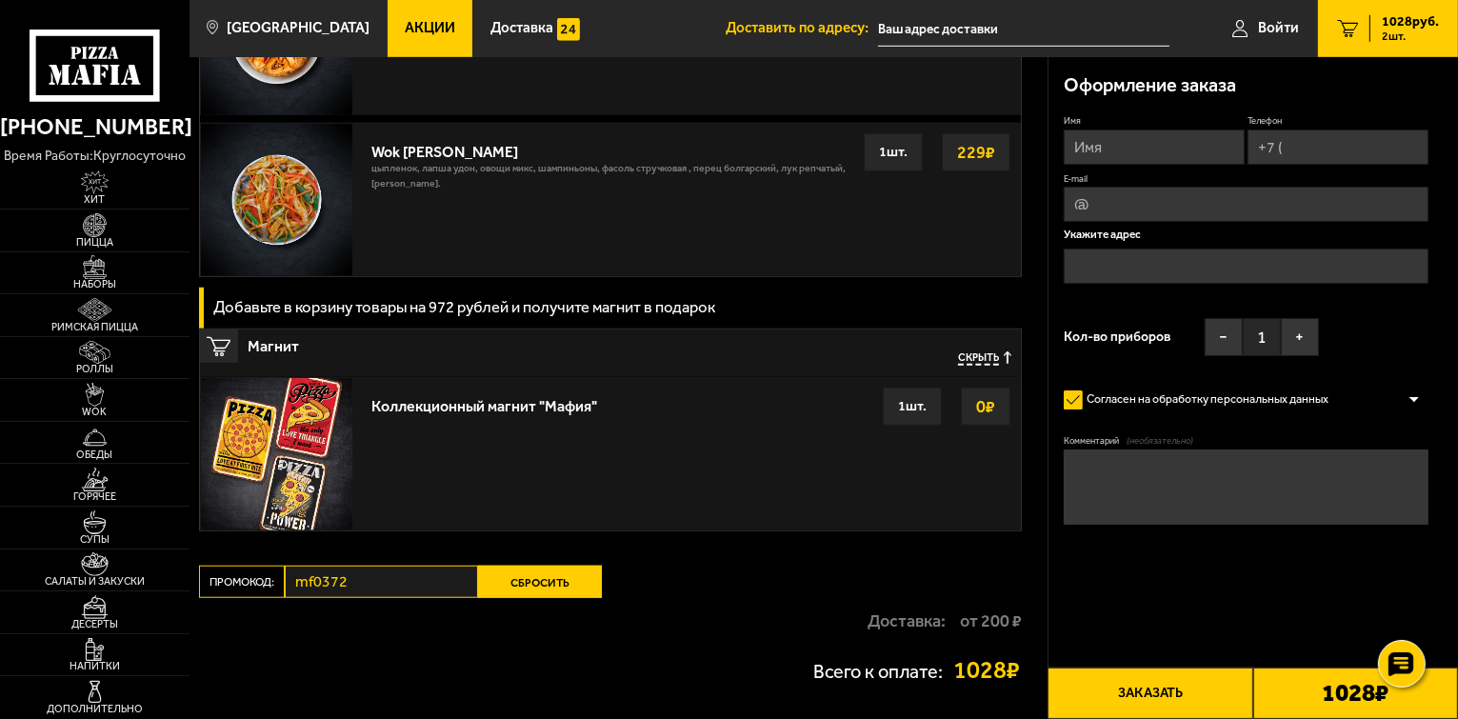
scroll to position [1436, 0]
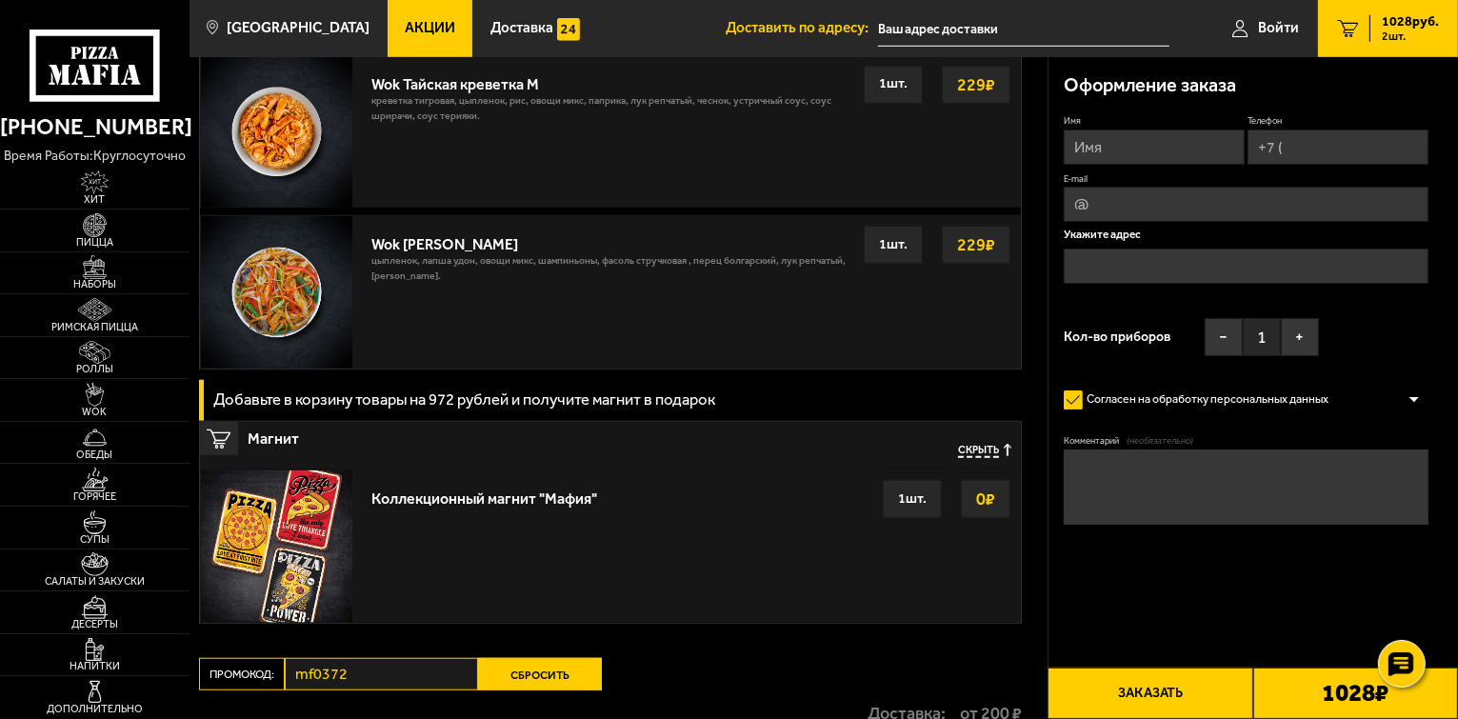
click at [1147, 150] on input "Имя" at bounding box center [1154, 147] width 181 height 35
type input "Дмитрий"
click at [1326, 153] on input "Телефон" at bounding box center [1337, 147] width 181 height 35
type input "+7 (965) 093-37-07"
click at [1327, 206] on input "E-mail" at bounding box center [1246, 206] width 365 height 35
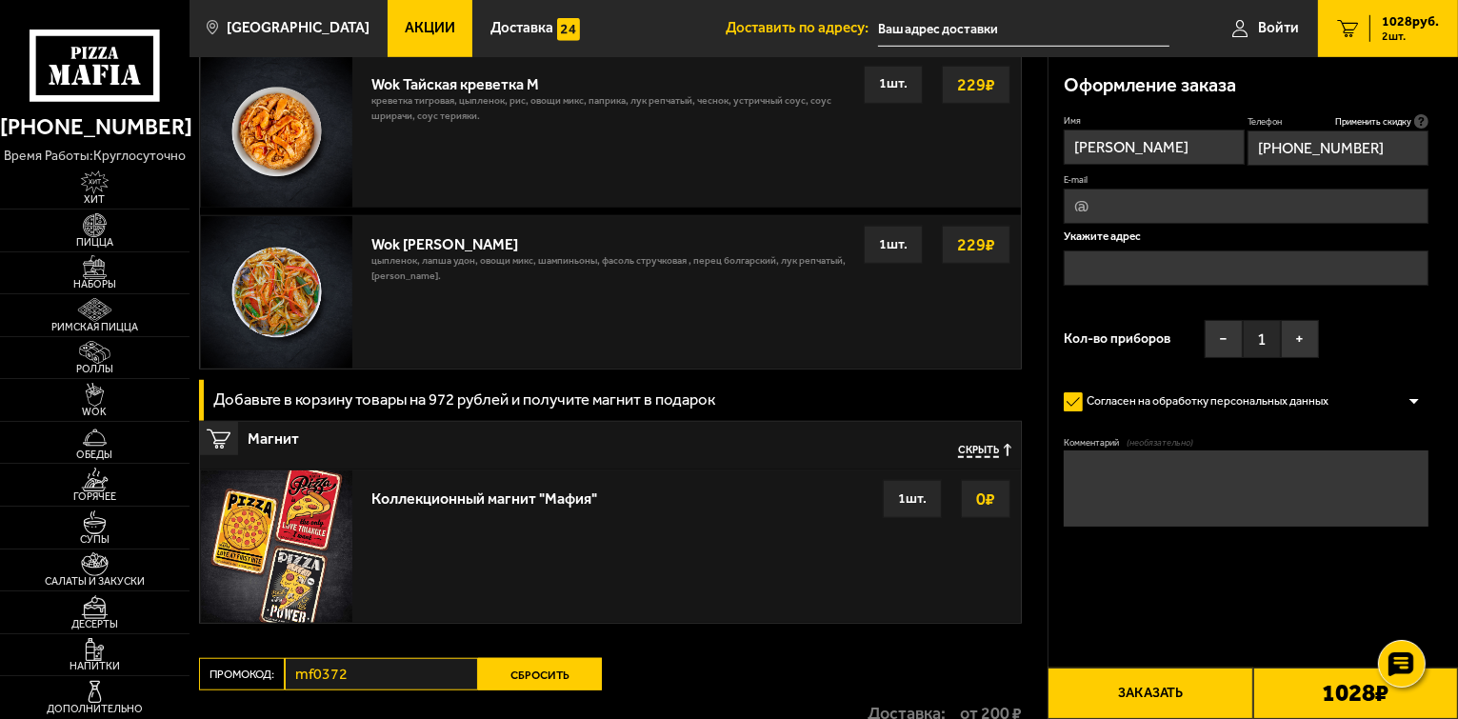
type input "silverboy88@yandex.ru"
click at [1249, 263] on input "text" at bounding box center [1246, 267] width 365 height 35
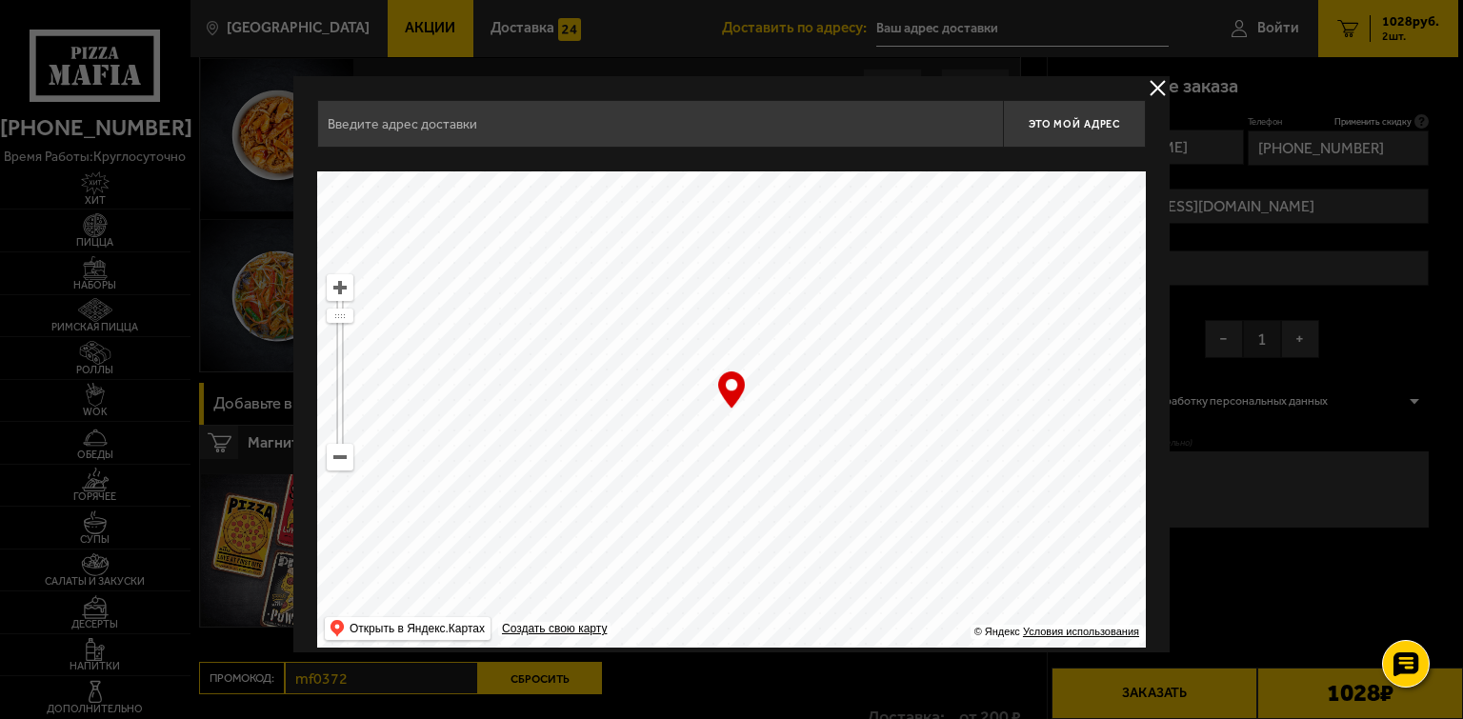
click at [846, 144] on input "text" at bounding box center [660, 124] width 686 height 48
click at [473, 132] on input "text" at bounding box center [660, 124] width 686 height 48
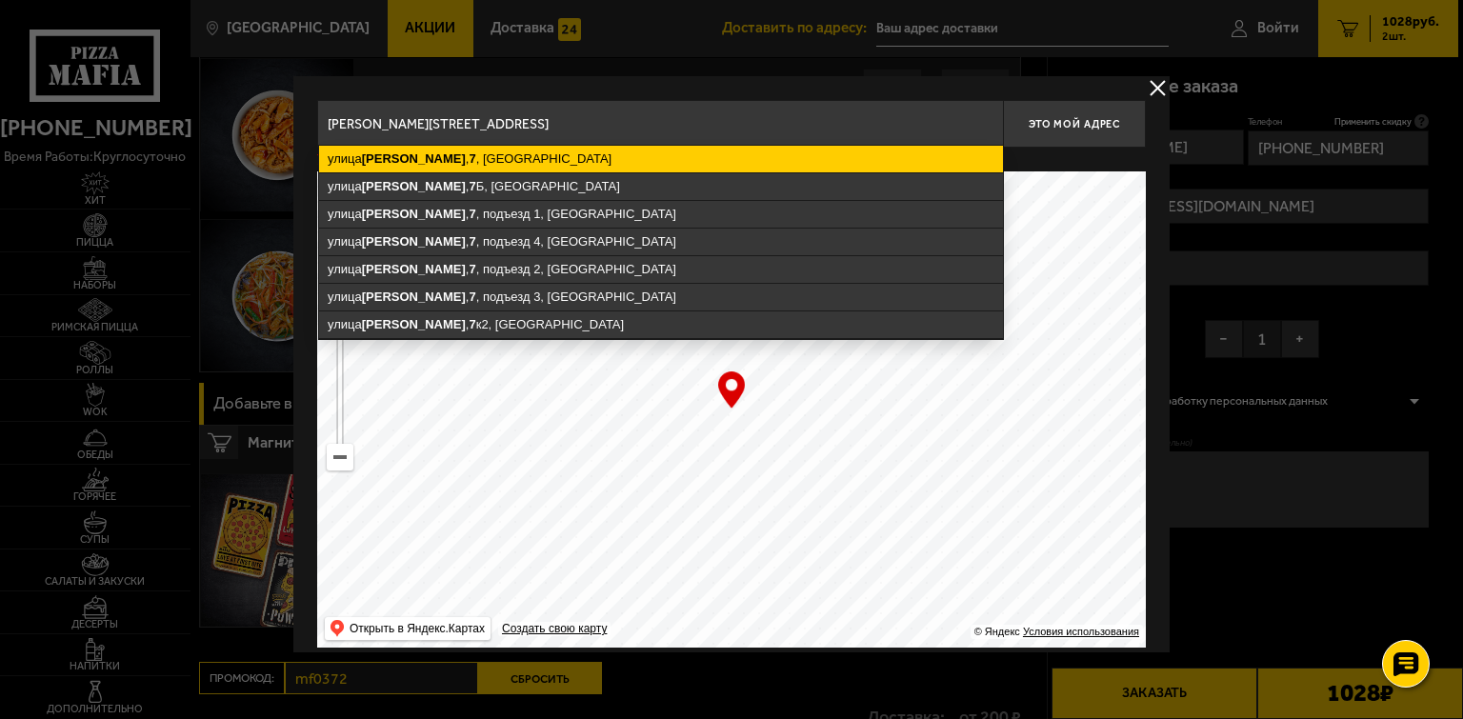
click at [472, 149] on ymaps "улица Кржижановского , 7 , Санкт-Петербург" at bounding box center [661, 159] width 684 height 27
type input "Санкт-Петербург, улица Кржижановского, 7"
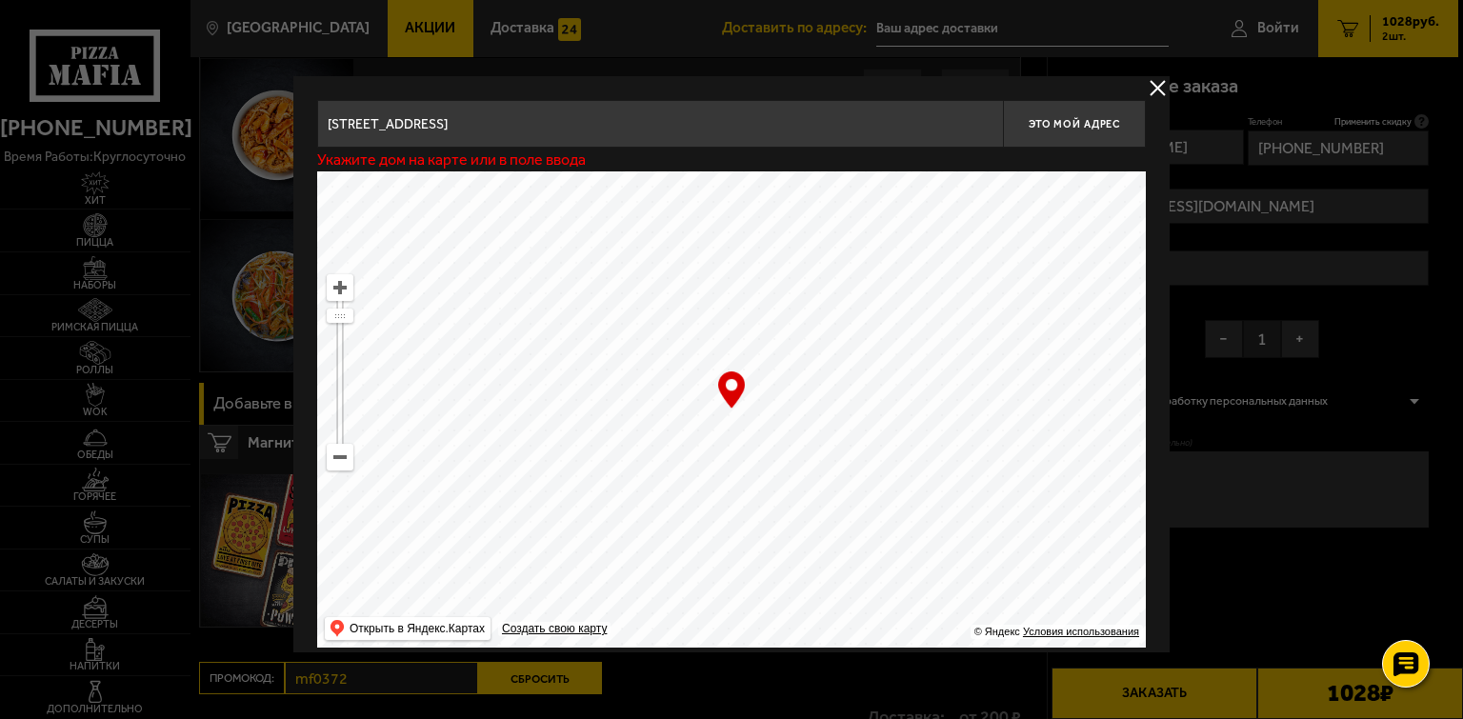
type input "улица Кржижановского, 7"
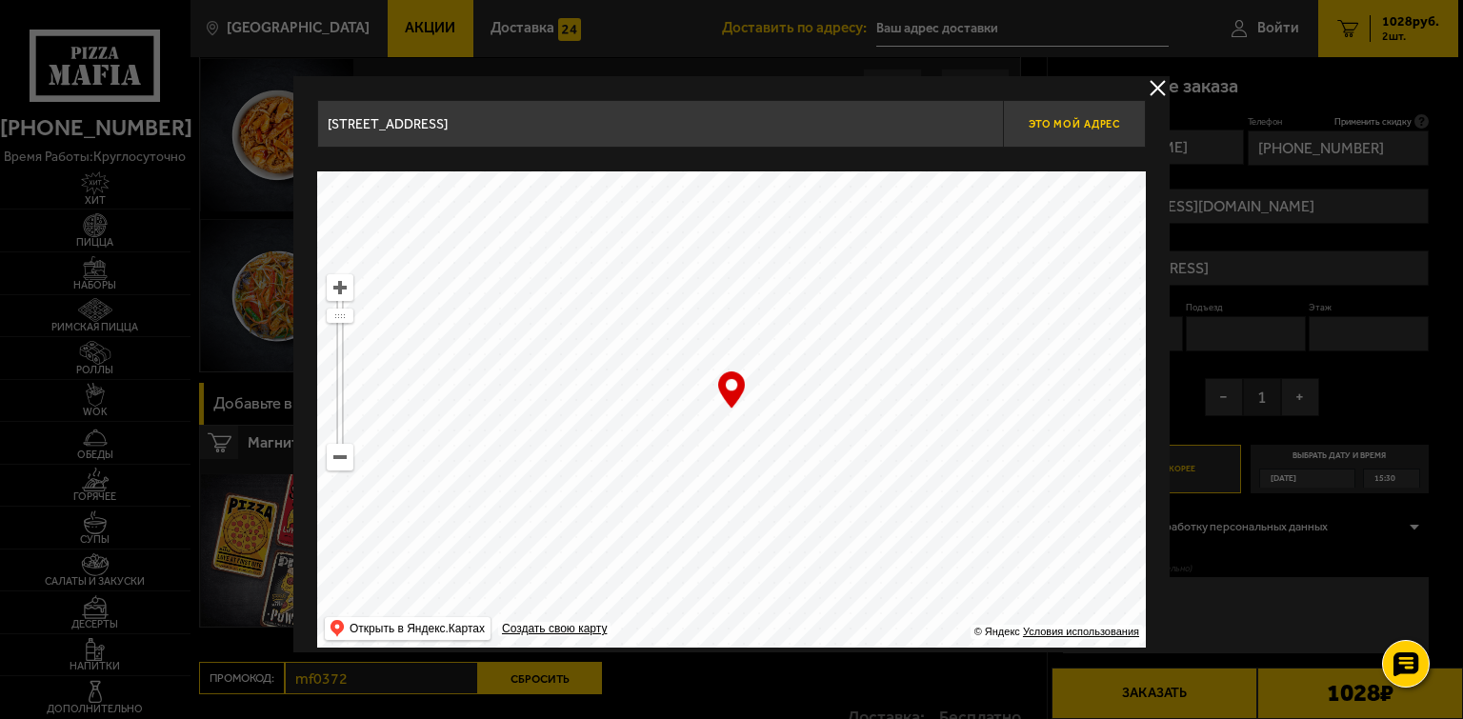
click at [1093, 141] on button "Это мой адрес" at bounding box center [1074, 124] width 143 height 48
type input "улица Кржижановского, 7"
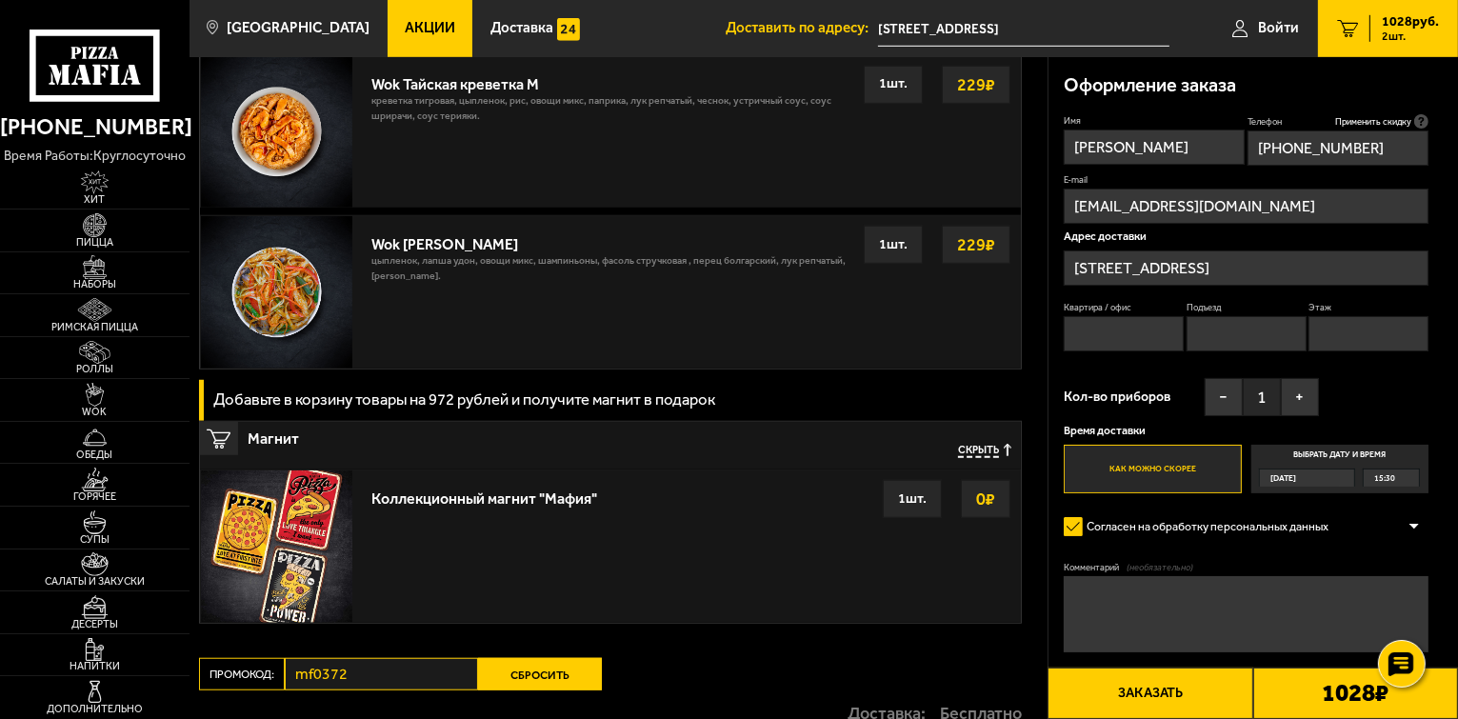
click at [1124, 322] on input "Квартира / офис" at bounding box center [1124, 333] width 120 height 35
type input "83"
click at [1257, 340] on input "Подъезд" at bounding box center [1247, 333] width 120 height 35
type input "1"
click at [1375, 322] on input "Этаж" at bounding box center [1368, 333] width 120 height 35
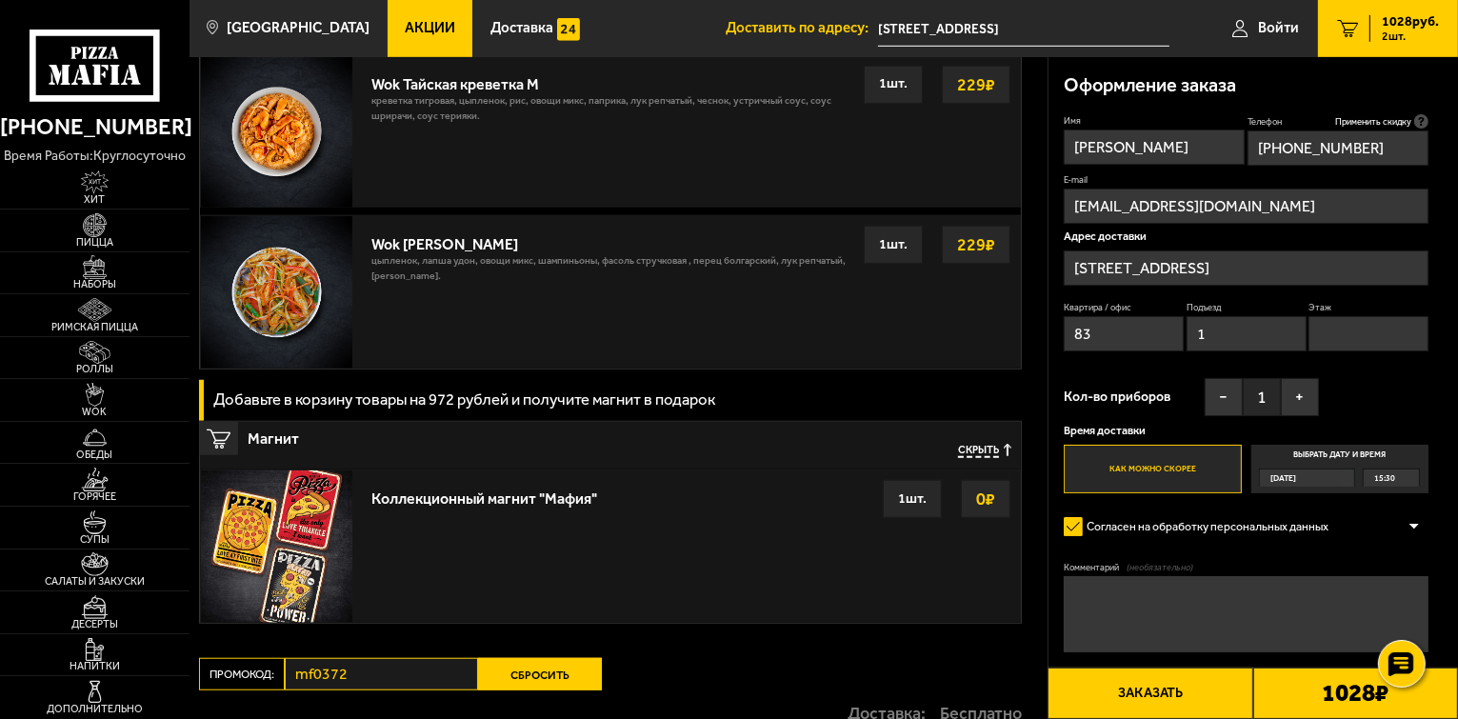
type input "14"
click at [1223, 402] on button "−" at bounding box center [1224, 397] width 38 height 38
click at [1298, 396] on button "+" at bounding box center [1300, 397] width 38 height 38
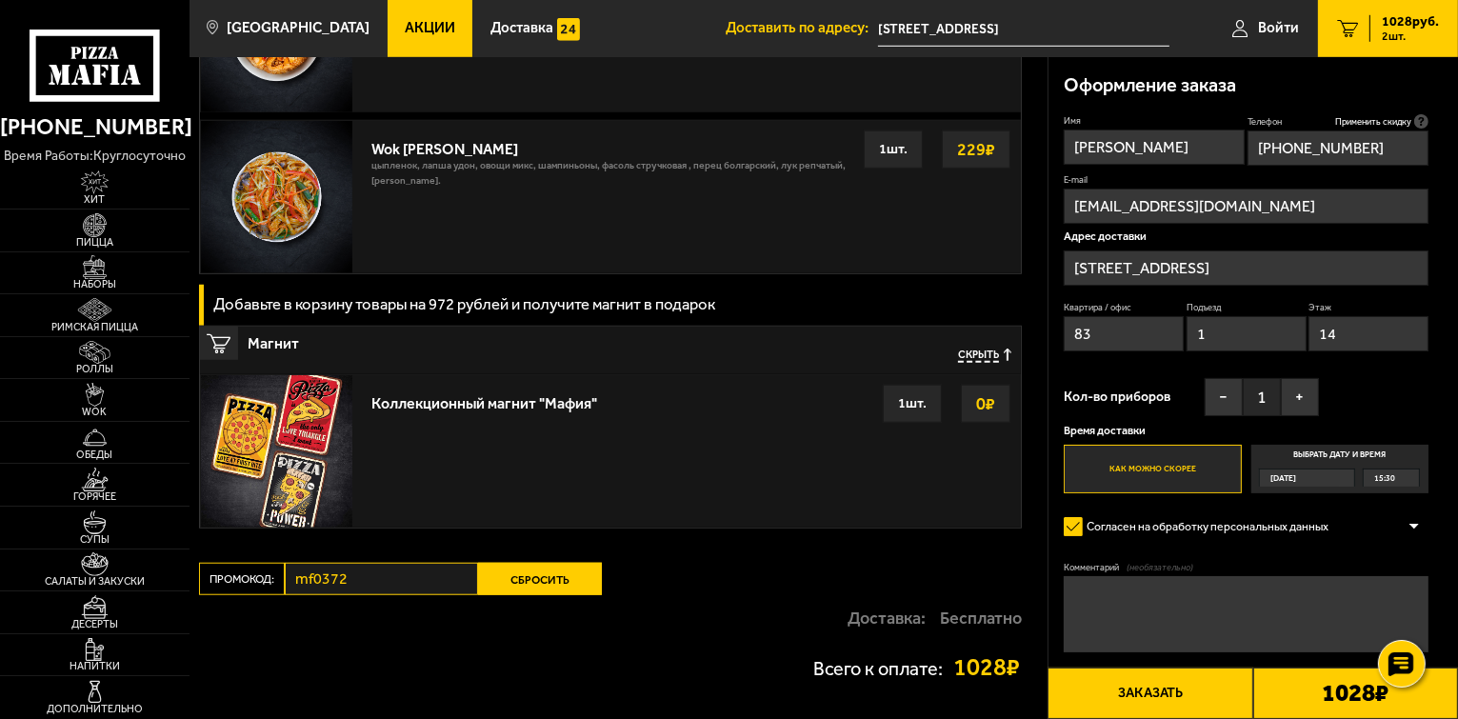
click at [1314, 479] on div "Сегодня" at bounding box center [1300, 477] width 80 height 17
click at [0, 0] on input "Выбрать дату и время Сегодня 15:30" at bounding box center [0, 0] width 0 height 0
click at [1413, 477] on div "15:30" at bounding box center [1391, 477] width 55 height 17
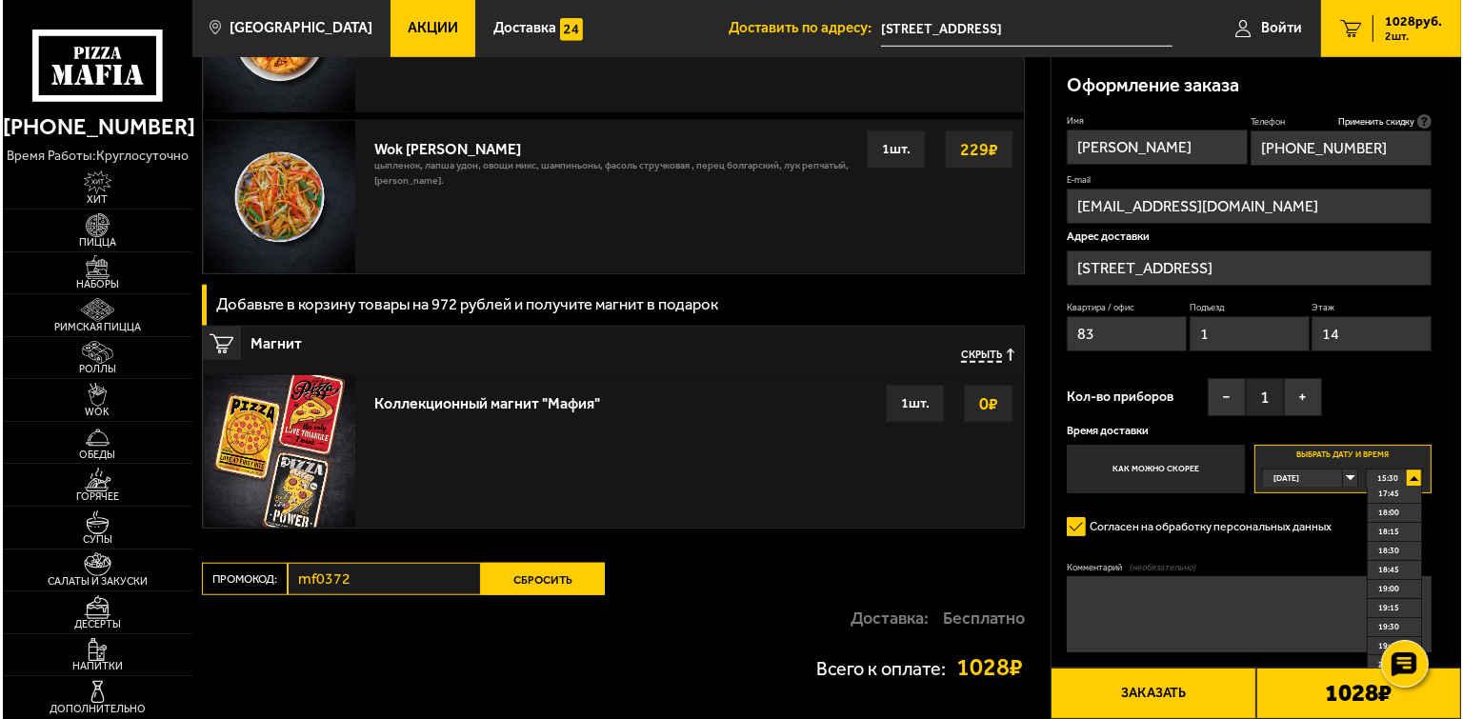
scroll to position [190, 0]
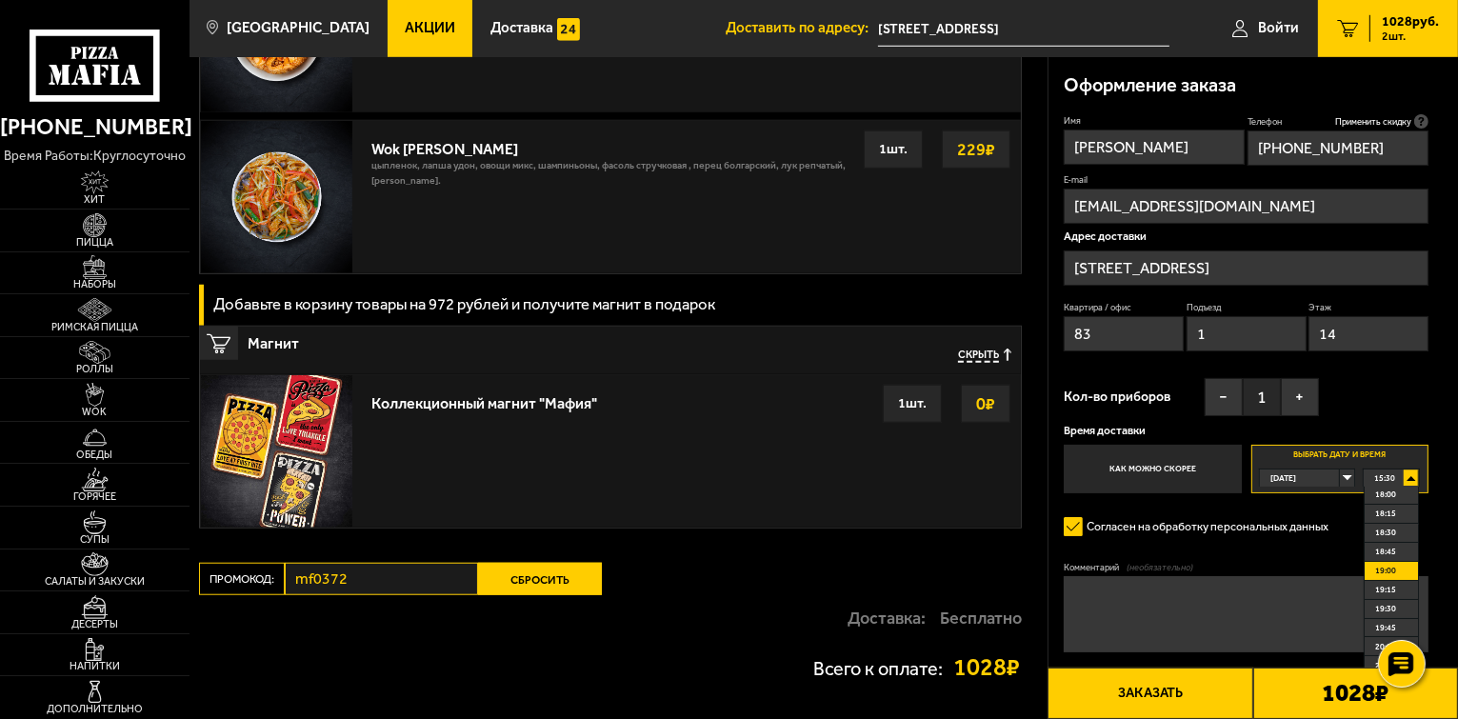
click at [1396, 569] on li "19:00" at bounding box center [1391, 571] width 53 height 19
click at [1212, 702] on button "Заказать" at bounding box center [1149, 693] width 205 height 51
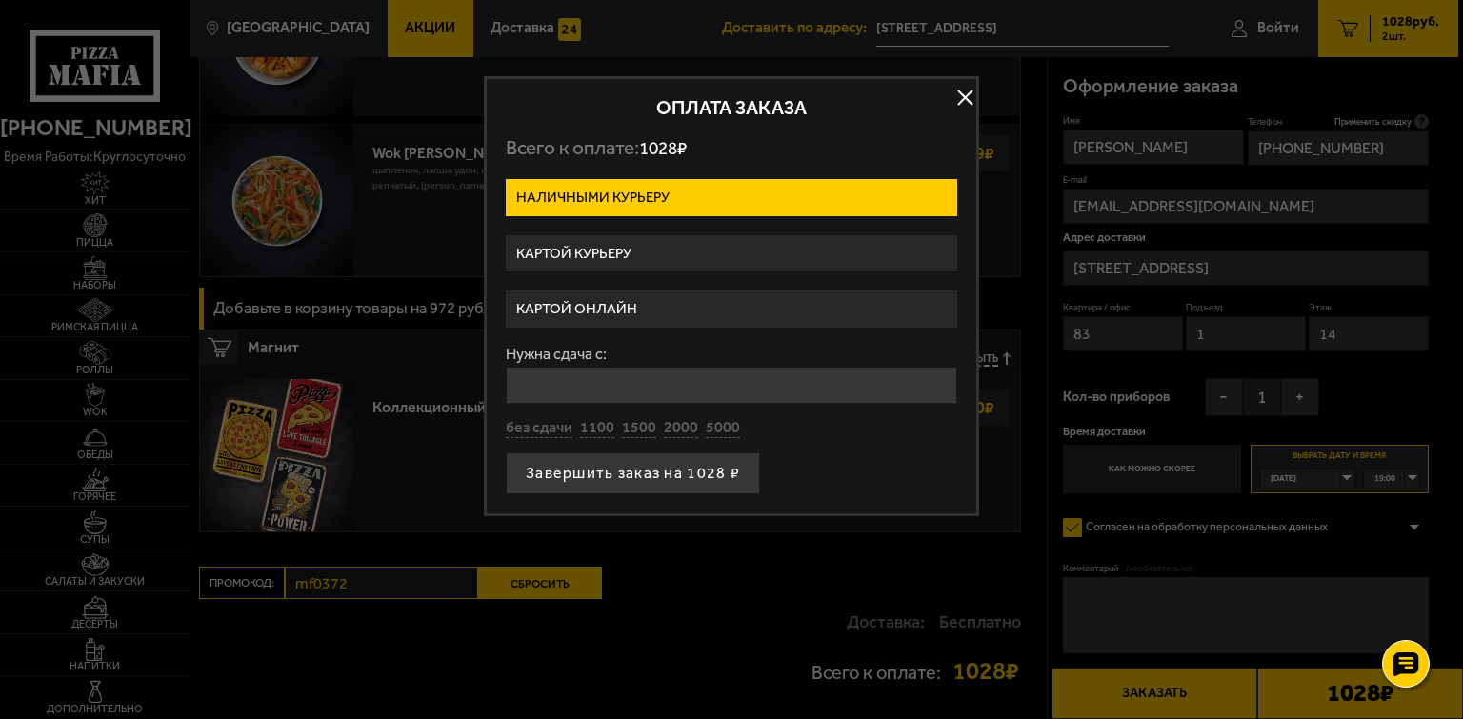
click at [620, 245] on label "Картой курьеру" at bounding box center [731, 253] width 451 height 37
click at [0, 0] on input "Картой курьеру" at bounding box center [0, 0] width 0 height 0
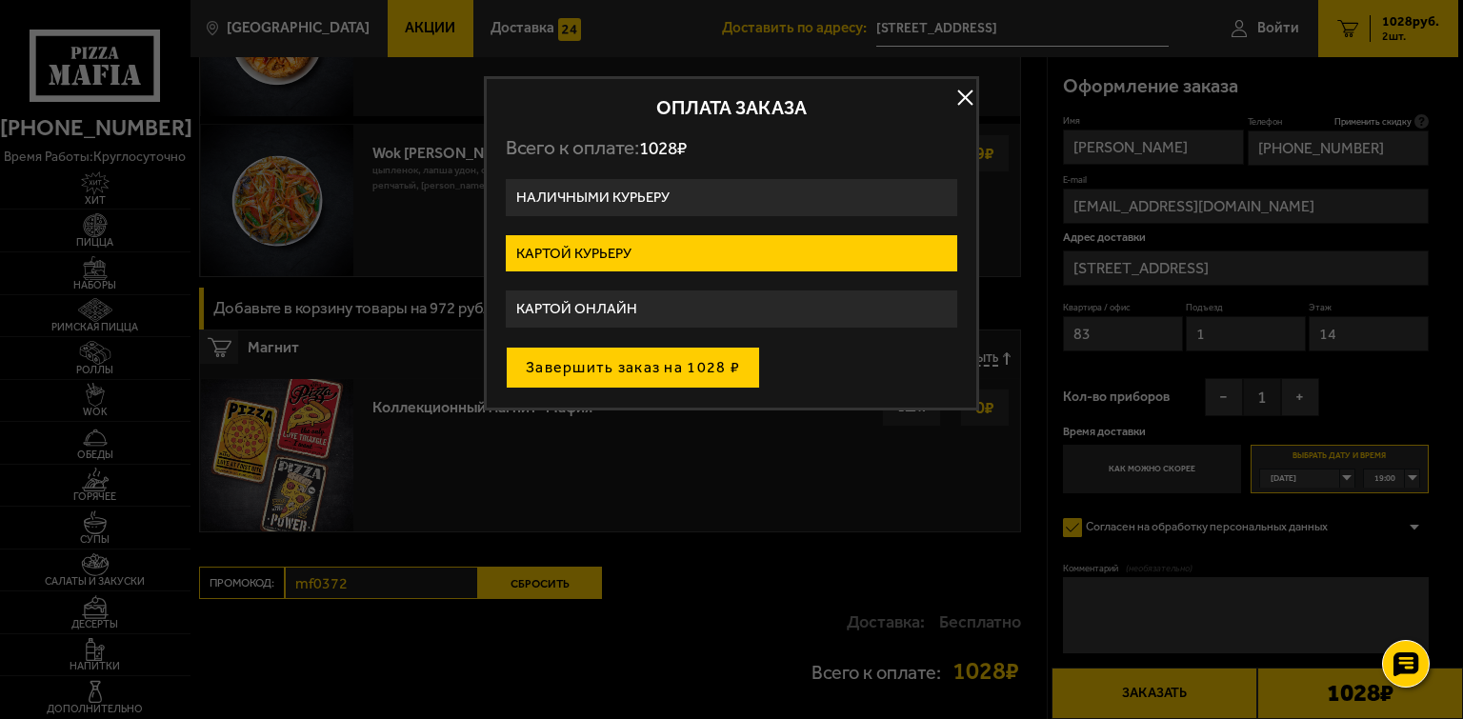
click at [633, 360] on button "Завершить заказ на 1028 ₽" at bounding box center [633, 368] width 254 height 42
